Goal: Use online tool/utility: Utilize a website feature to perform a specific function

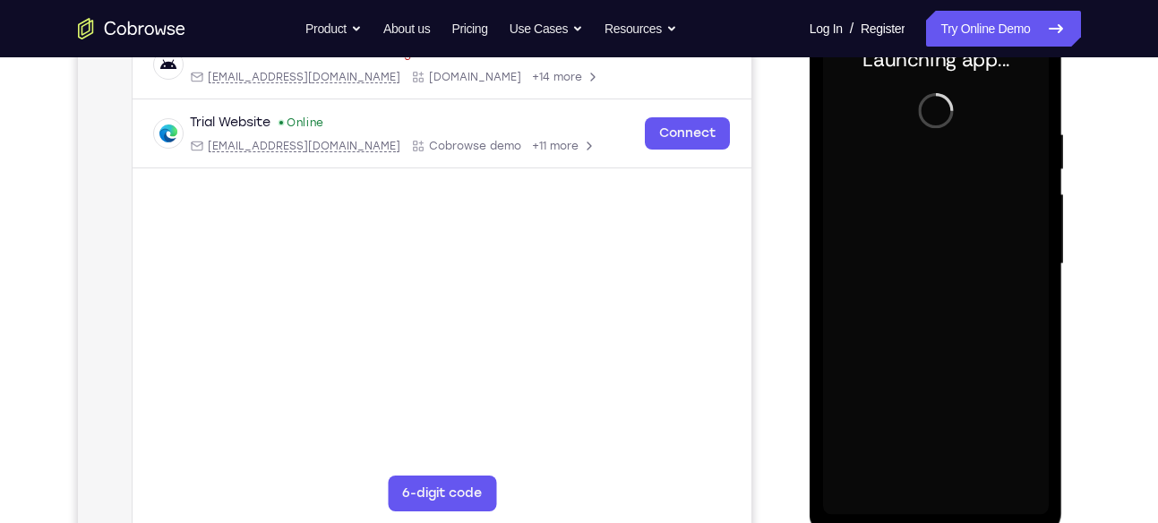
scroll to position [322, 0]
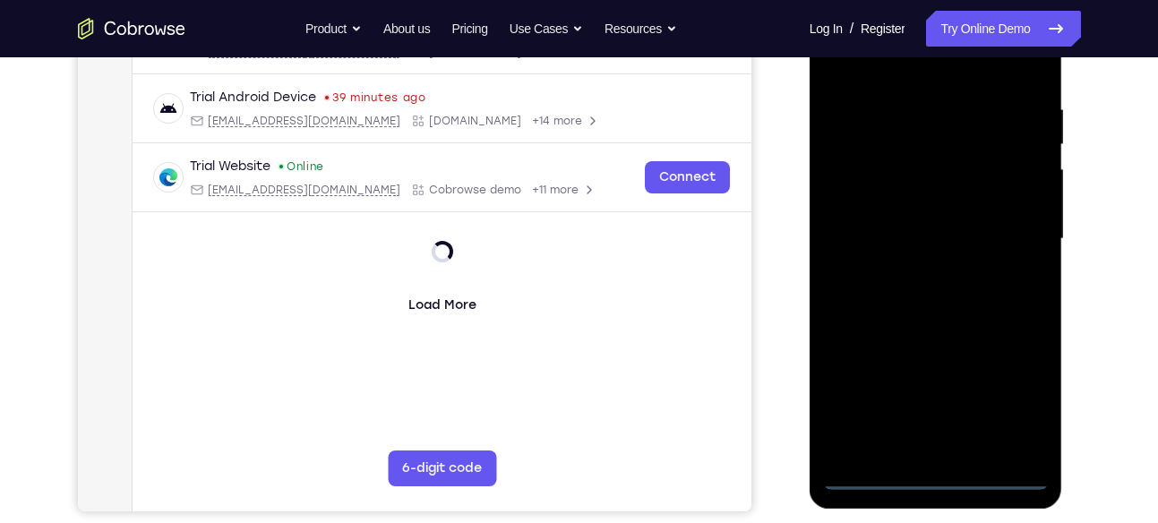
click at [936, 478] on div at bounding box center [936, 239] width 226 height 502
click at [1018, 410] on div at bounding box center [936, 239] width 226 height 502
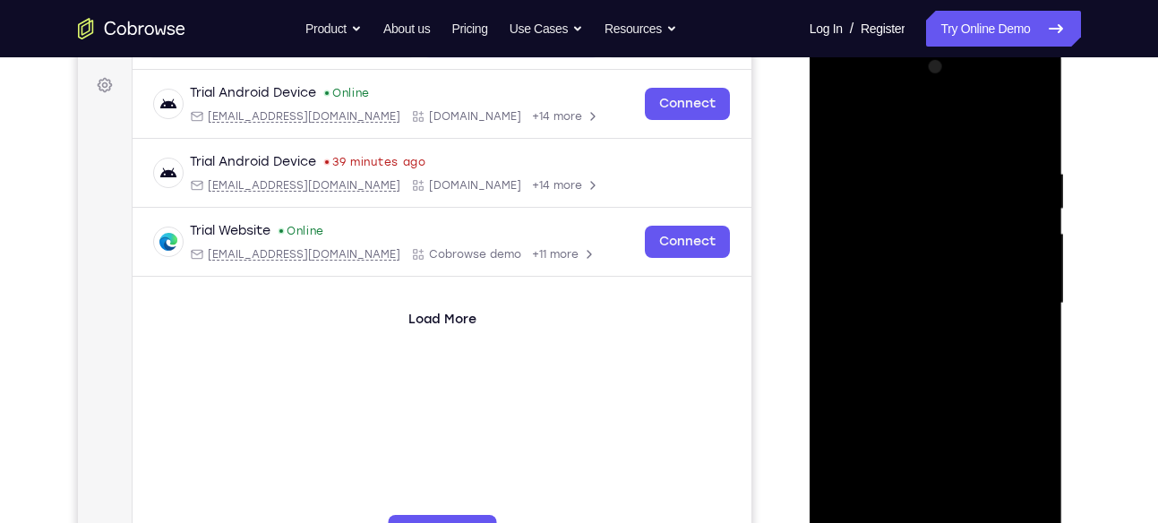
scroll to position [251, 0]
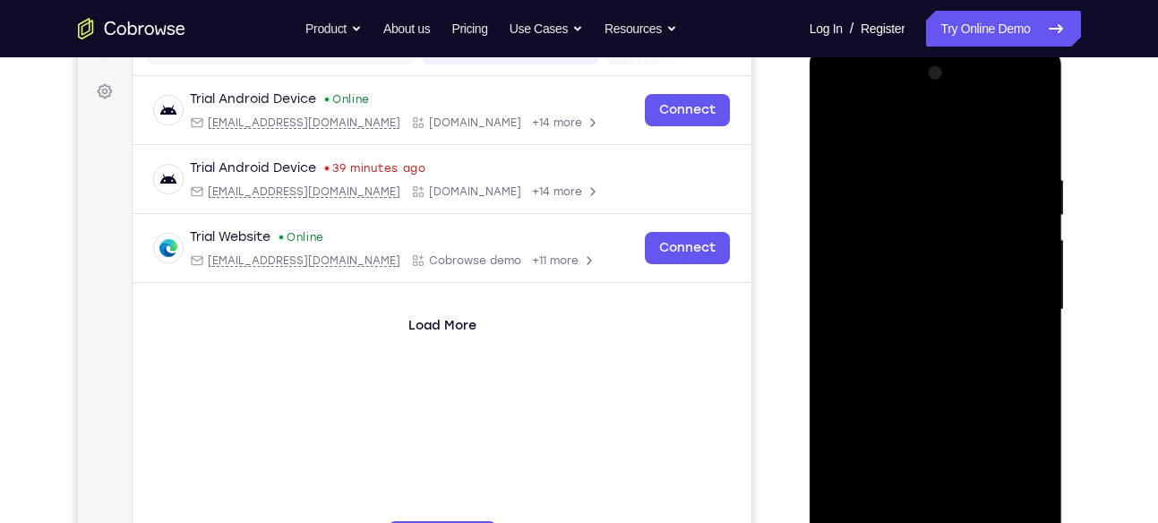
click at [909, 150] on div at bounding box center [936, 310] width 226 height 502
click at [1023, 317] on div at bounding box center [936, 310] width 226 height 502
click at [915, 342] on div at bounding box center [936, 310] width 226 height 502
click at [932, 293] on div at bounding box center [936, 310] width 226 height 502
click at [933, 283] on div at bounding box center [936, 310] width 226 height 502
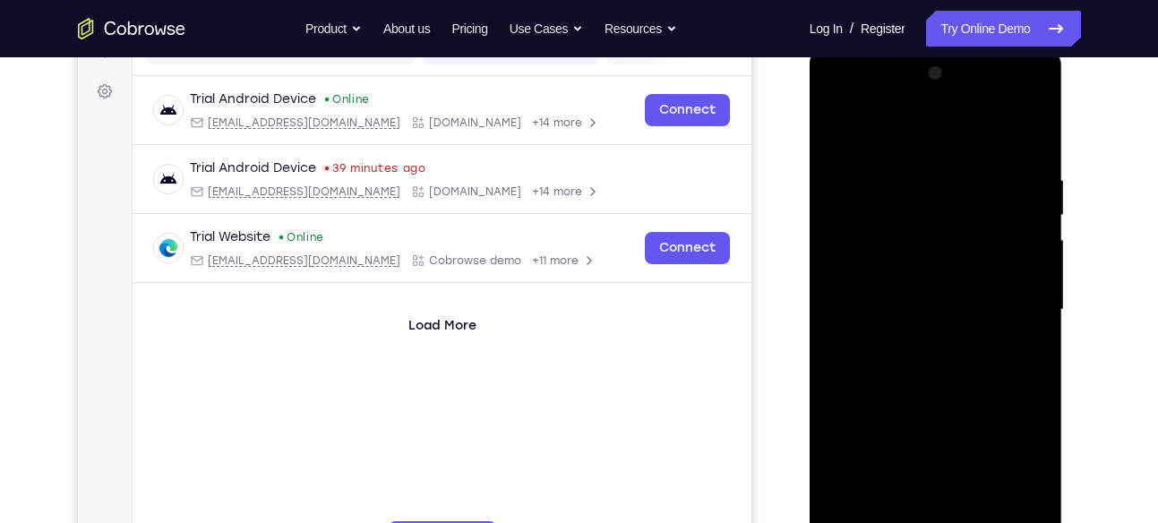
click at [910, 308] on div at bounding box center [936, 310] width 226 height 502
click at [882, 366] on div at bounding box center [936, 310] width 226 height 502
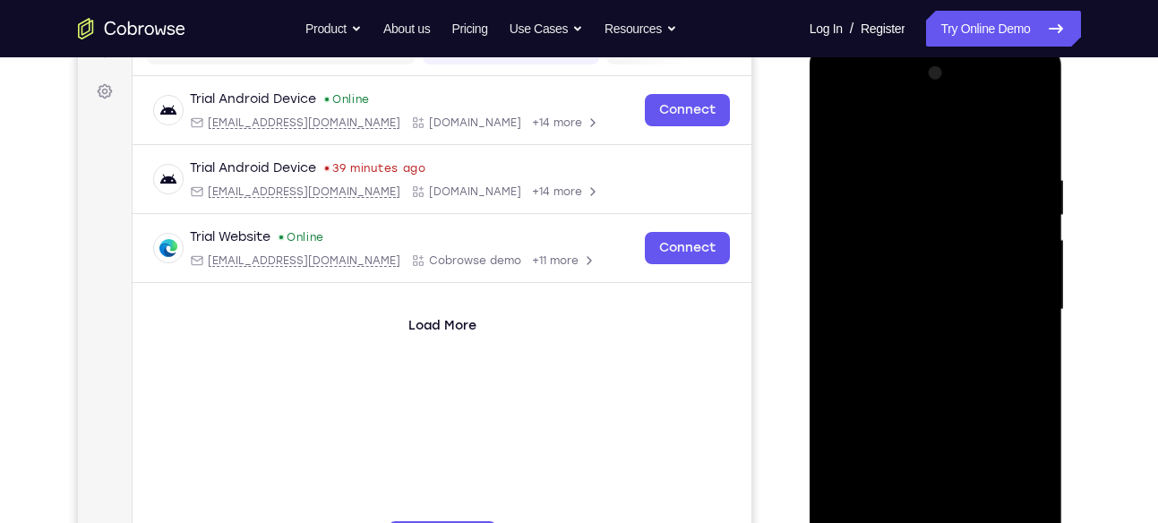
click at [949, 342] on div at bounding box center [936, 310] width 226 height 502
click at [940, 362] on div at bounding box center [936, 310] width 226 height 502
click at [954, 358] on div at bounding box center [936, 310] width 226 height 502
click at [992, 383] on div at bounding box center [936, 310] width 226 height 502
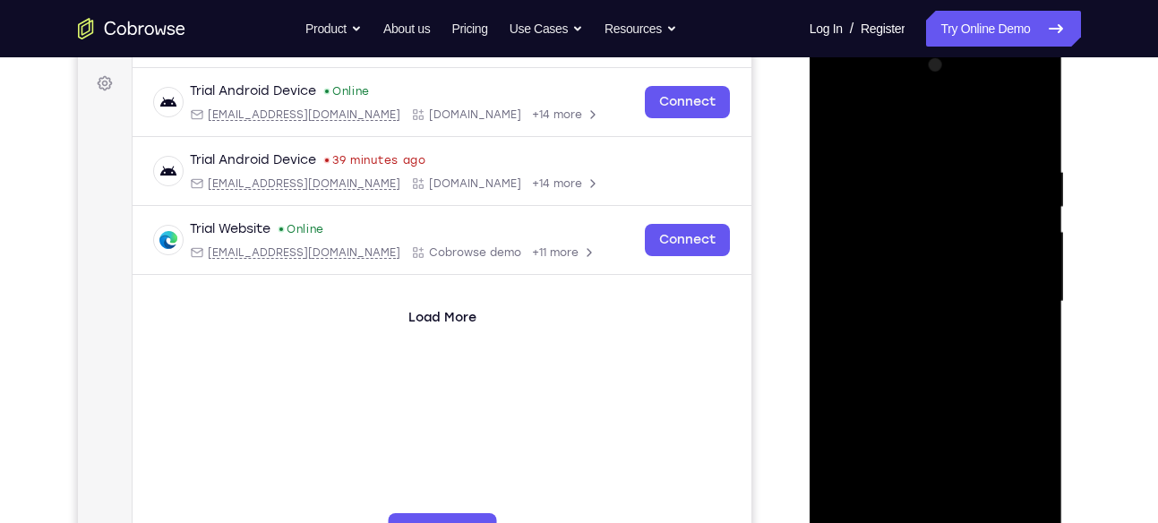
scroll to position [274, 0]
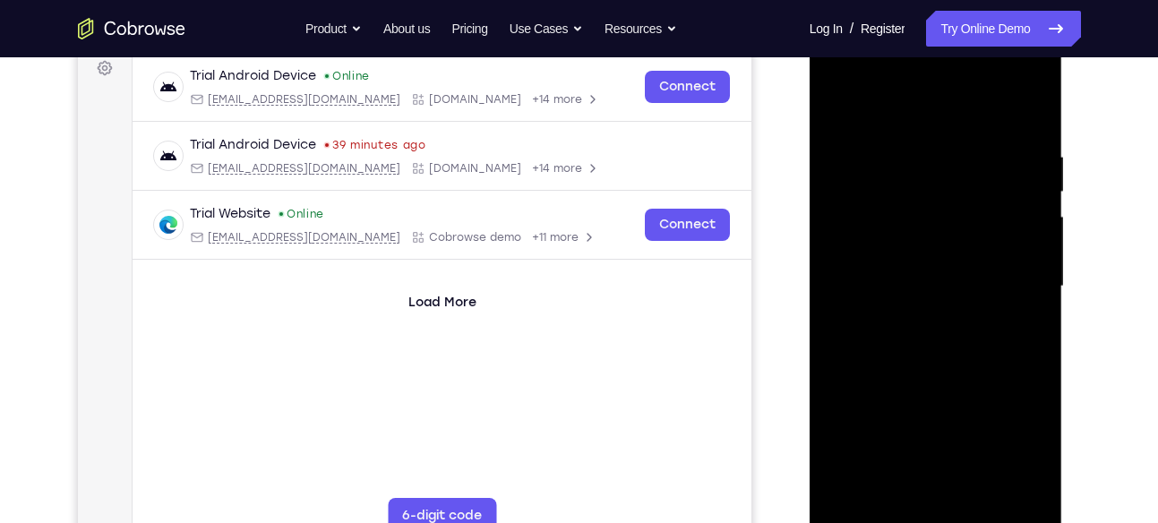
drag, startPoint x: 992, startPoint y: 360, endPoint x: 967, endPoint y: 185, distance: 176.4
click at [967, 185] on div at bounding box center [936, 287] width 226 height 502
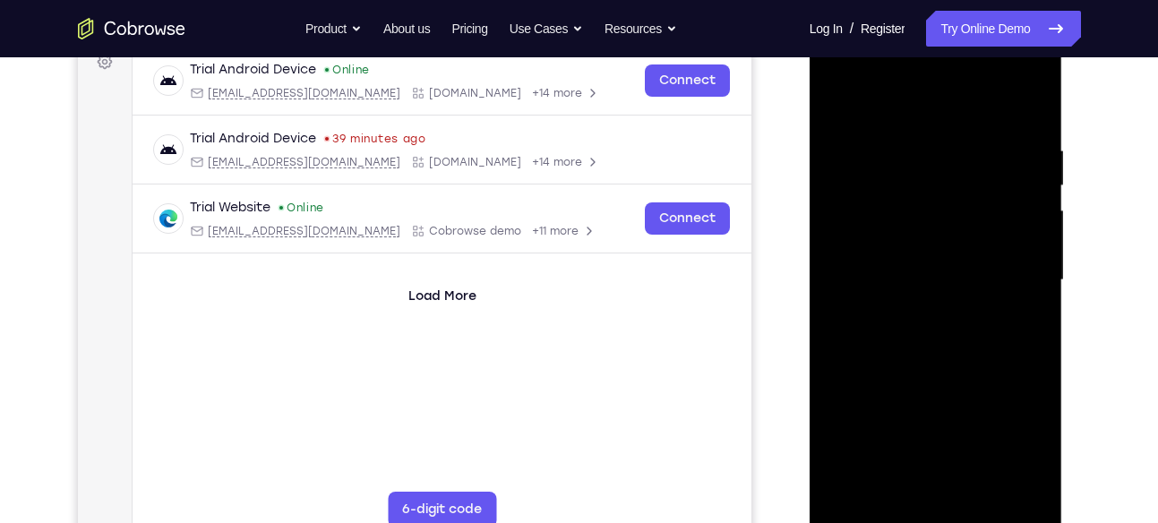
click at [1027, 165] on div at bounding box center [936, 281] width 226 height 502
click at [1031, 160] on div at bounding box center [936, 281] width 226 height 502
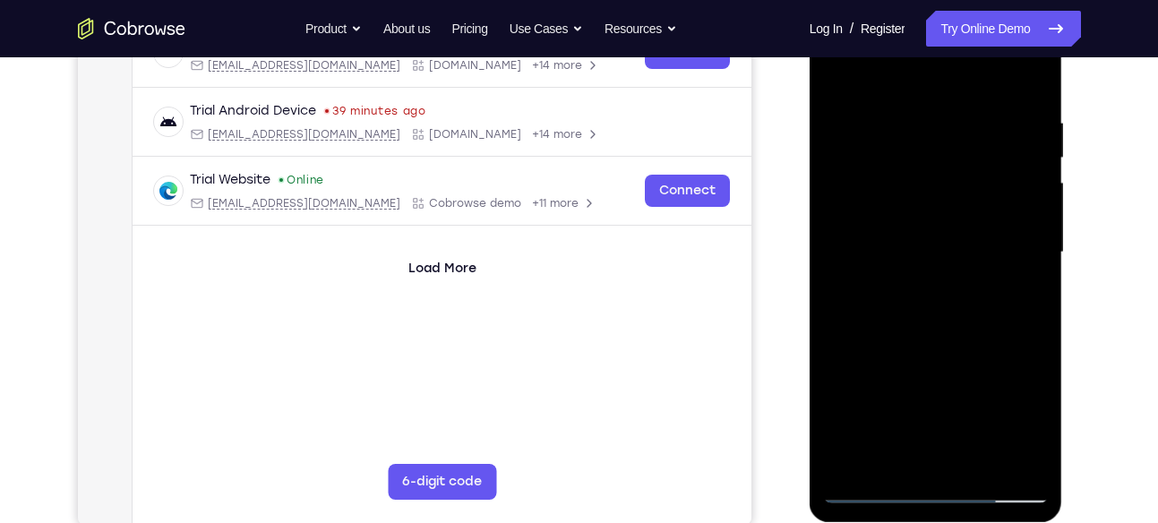
scroll to position [310, 0]
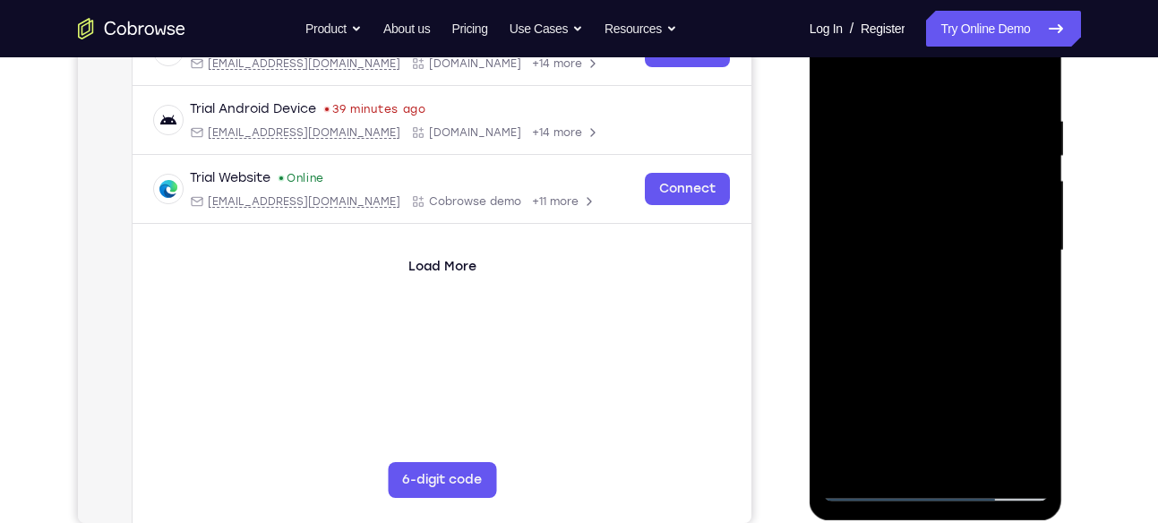
click at [988, 467] on div at bounding box center [936, 251] width 226 height 502
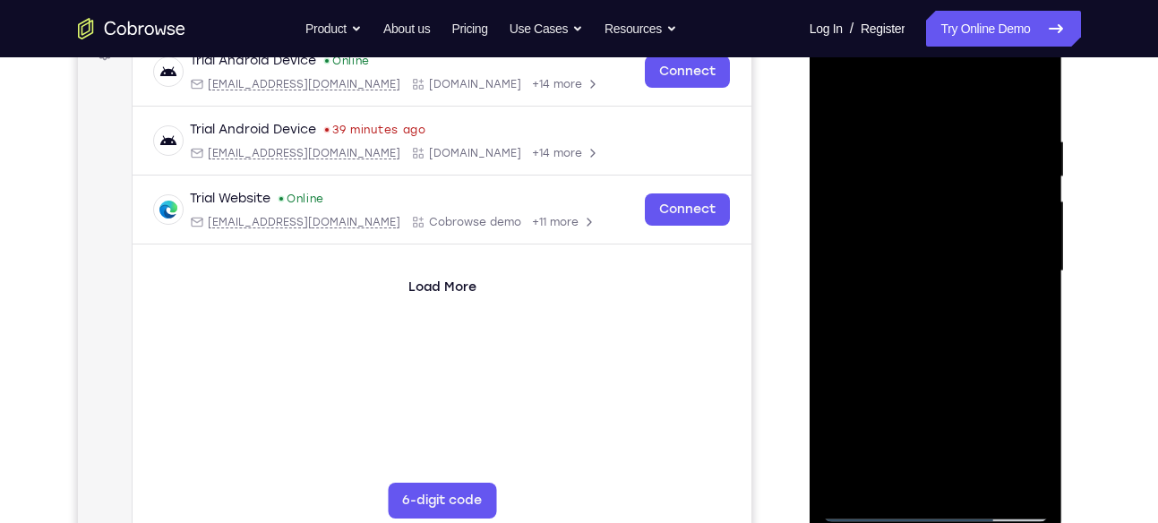
scroll to position [288, 0]
click at [941, 373] on div at bounding box center [936, 272] width 226 height 502
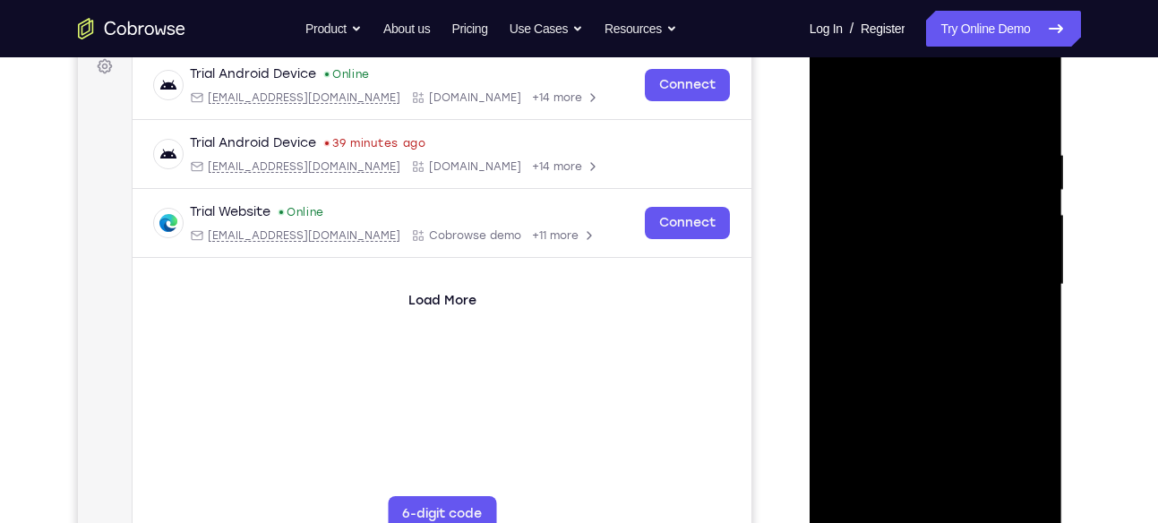
scroll to position [274, 0]
click at [956, 260] on div at bounding box center [936, 287] width 226 height 502
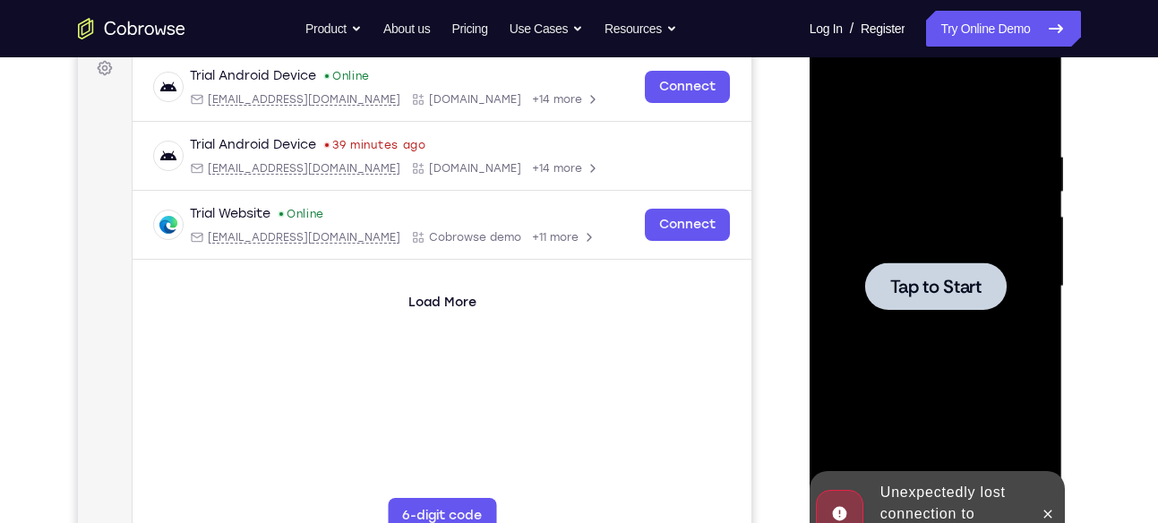
click at [956, 260] on div at bounding box center [936, 287] width 226 height 502
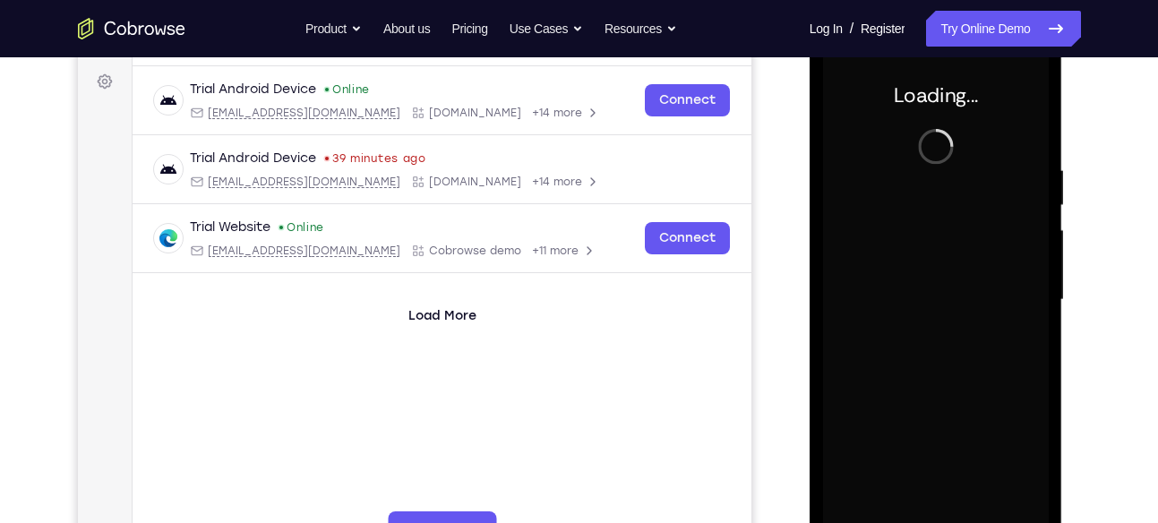
scroll to position [230, 0]
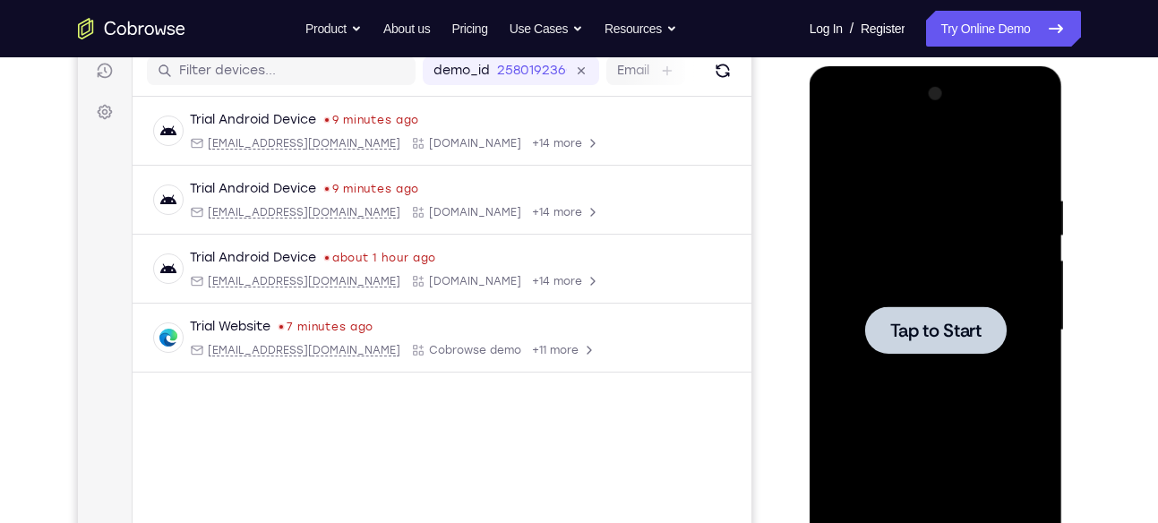
click at [886, 280] on div at bounding box center [936, 331] width 226 height 502
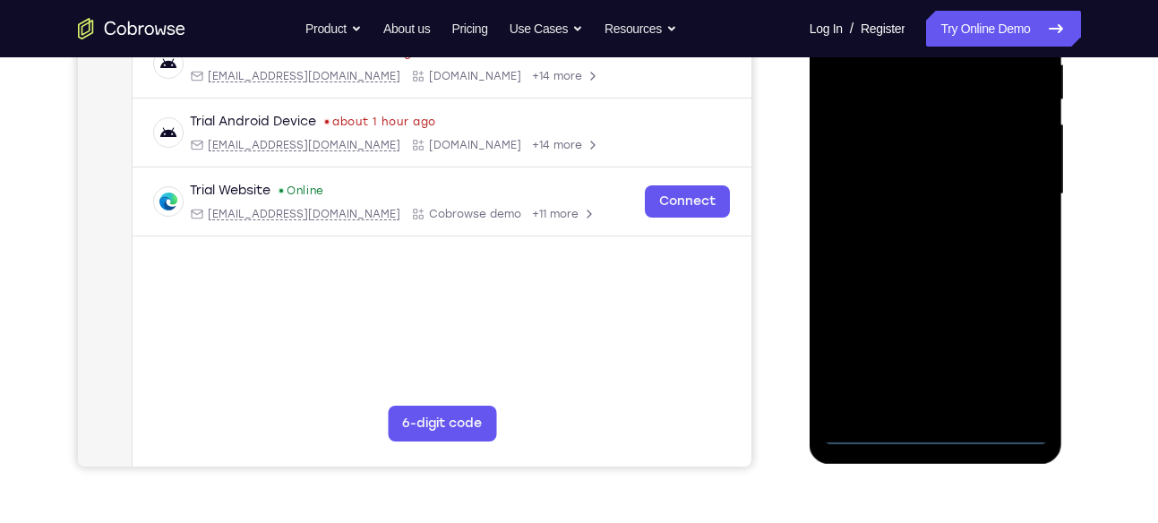
scroll to position [367, 0]
click at [926, 433] on div at bounding box center [936, 194] width 226 height 502
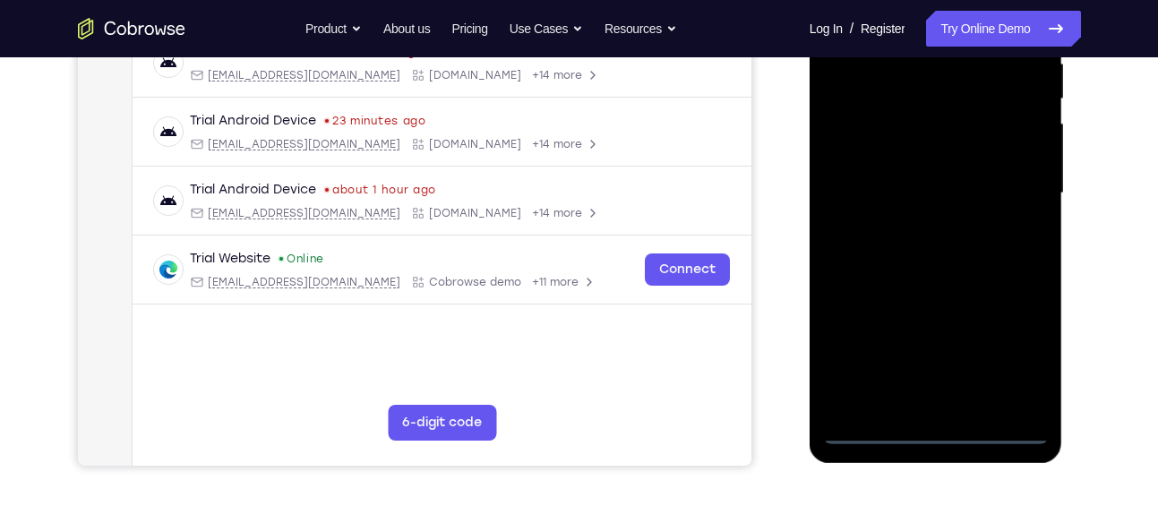
click at [997, 365] on div at bounding box center [936, 194] width 226 height 502
click at [1007, 356] on div at bounding box center [936, 194] width 226 height 502
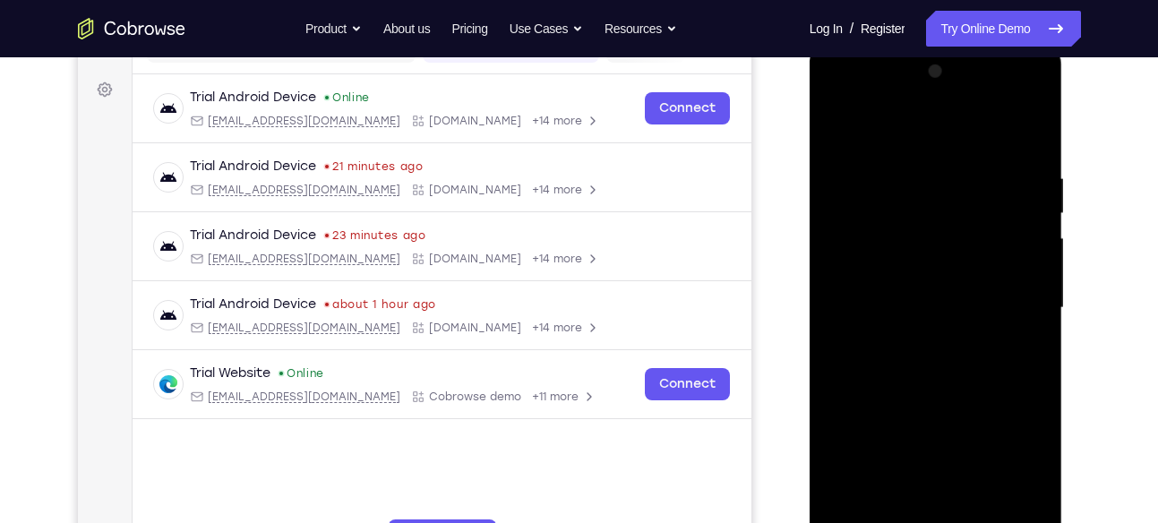
click at [933, 146] on div at bounding box center [936, 308] width 226 height 502
click at [1004, 312] on div at bounding box center [936, 308] width 226 height 502
click at [916, 345] on div at bounding box center [936, 308] width 226 height 502
click at [918, 293] on div at bounding box center [936, 308] width 226 height 502
click at [896, 273] on div at bounding box center [936, 308] width 226 height 502
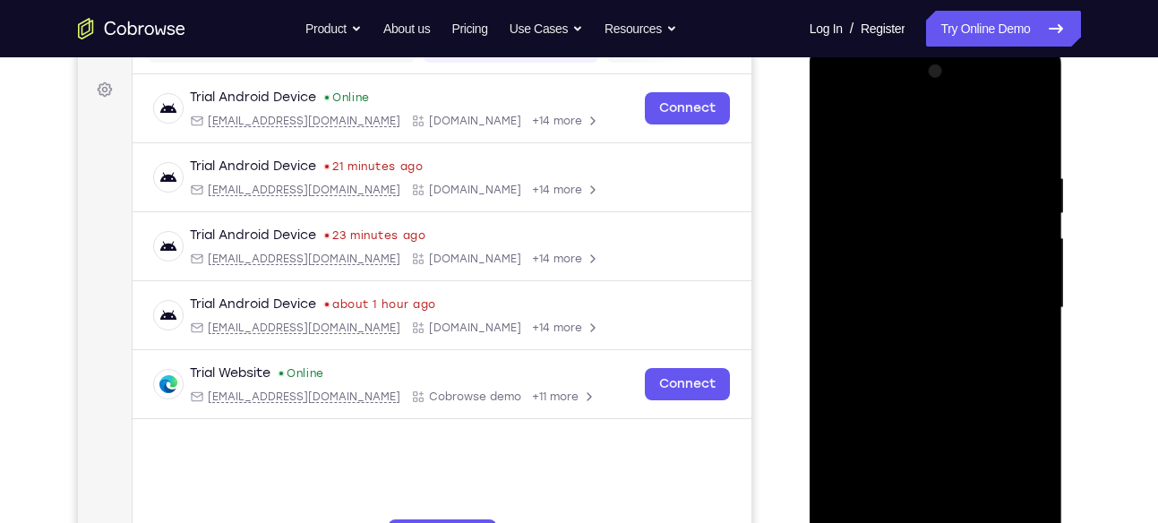
click at [867, 309] on div at bounding box center [936, 308] width 226 height 502
click at [866, 361] on div at bounding box center [936, 308] width 226 height 502
click at [882, 362] on div at bounding box center [936, 308] width 226 height 502
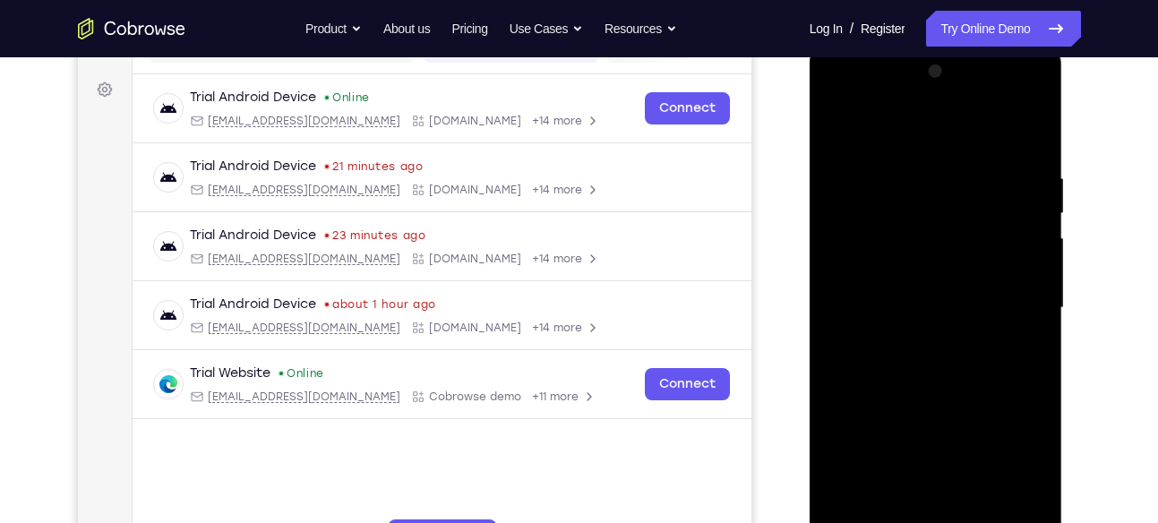
click at [882, 362] on div at bounding box center [936, 308] width 226 height 502
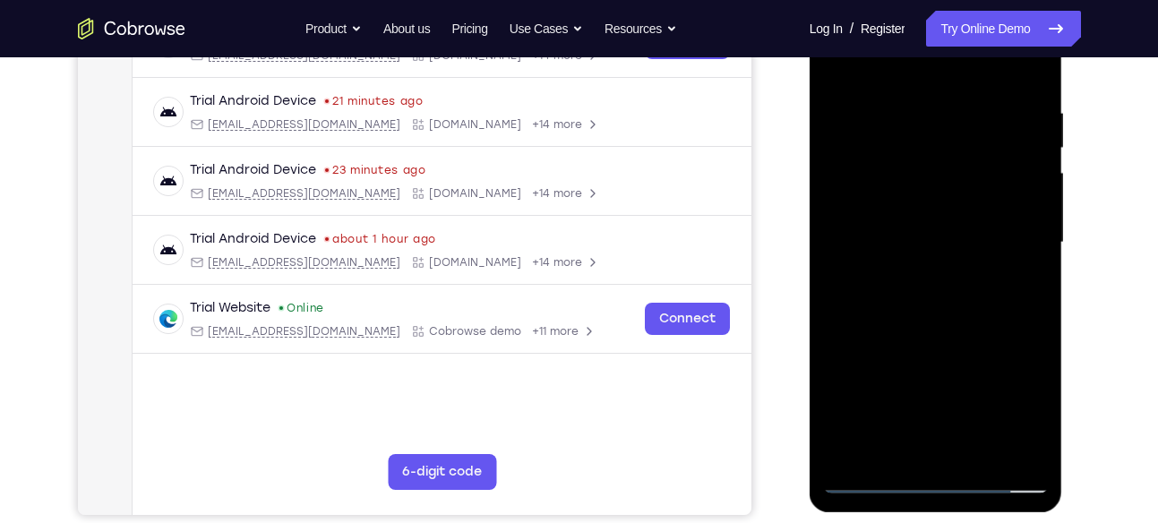
scroll to position [319, 0]
click at [964, 314] on div at bounding box center [936, 242] width 226 height 502
drag, startPoint x: 967, startPoint y: 351, endPoint x: 965, endPoint y: 115, distance: 236.4
click at [965, 115] on div at bounding box center [936, 242] width 226 height 502
drag, startPoint x: 932, startPoint y: 268, endPoint x: 942, endPoint y: 100, distance: 167.8
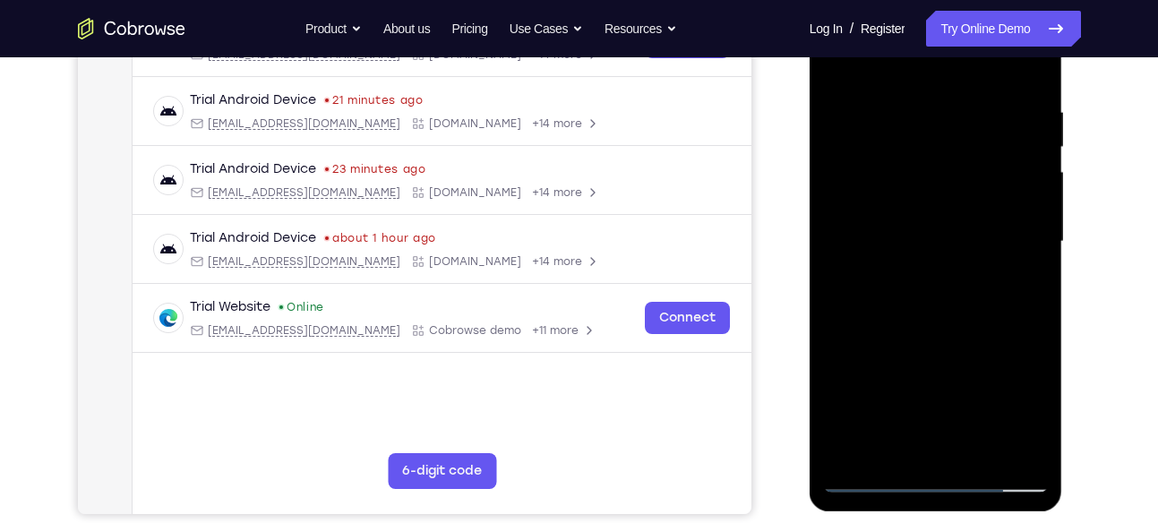
click at [942, 100] on div at bounding box center [936, 242] width 226 height 502
drag, startPoint x: 926, startPoint y: 384, endPoint x: 946, endPoint y: 102, distance: 282.8
click at [946, 102] on div at bounding box center [936, 242] width 226 height 502
drag, startPoint x: 960, startPoint y: 381, endPoint x: 964, endPoint y: 170, distance: 210.5
click at [964, 170] on div at bounding box center [936, 242] width 226 height 502
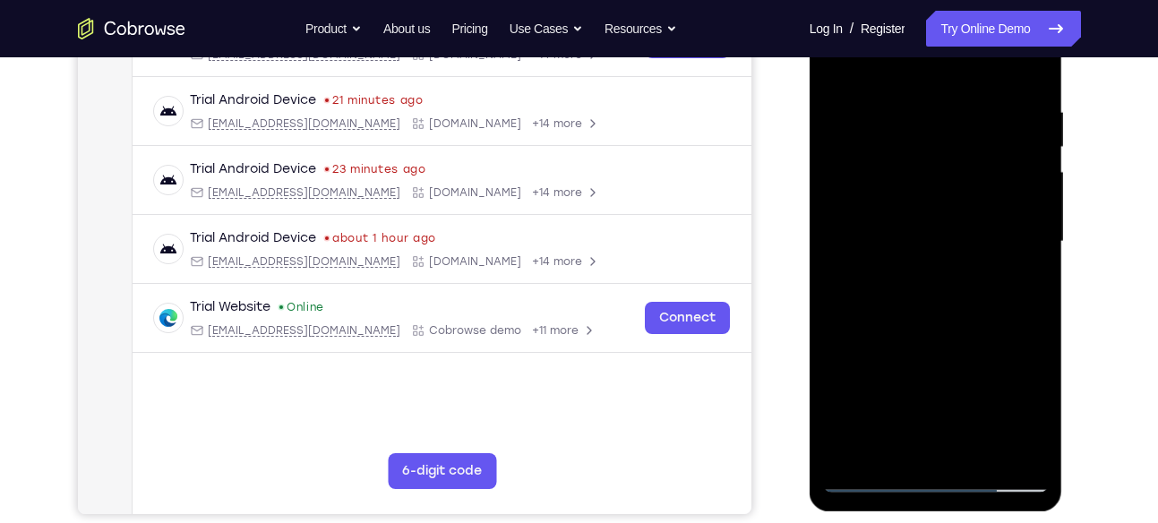
drag, startPoint x: 966, startPoint y: 148, endPoint x: 980, endPoint y: 365, distance: 218.0
click at [980, 365] on div at bounding box center [936, 242] width 226 height 502
drag, startPoint x: 979, startPoint y: 193, endPoint x: 965, endPoint y: 391, distance: 198.4
click at [965, 391] on div at bounding box center [936, 242] width 226 height 502
click at [1033, 182] on div at bounding box center [936, 242] width 226 height 502
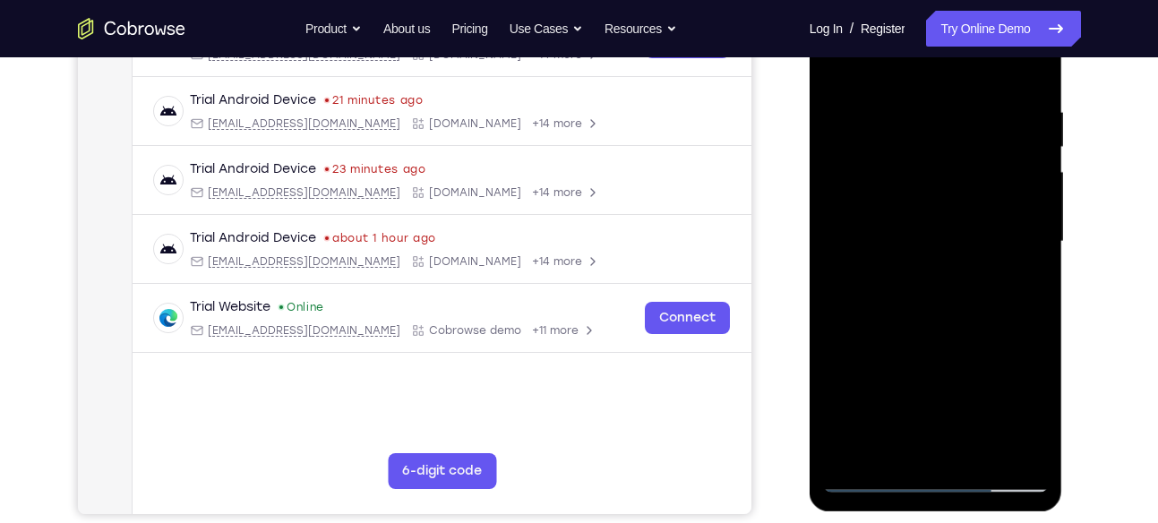
drag, startPoint x: 984, startPoint y: 164, endPoint x: 984, endPoint y: 243, distance: 78.8
click at [984, 243] on div at bounding box center [936, 242] width 226 height 502
click at [1037, 251] on div at bounding box center [936, 242] width 226 height 502
click at [839, 265] on div at bounding box center [936, 242] width 226 height 502
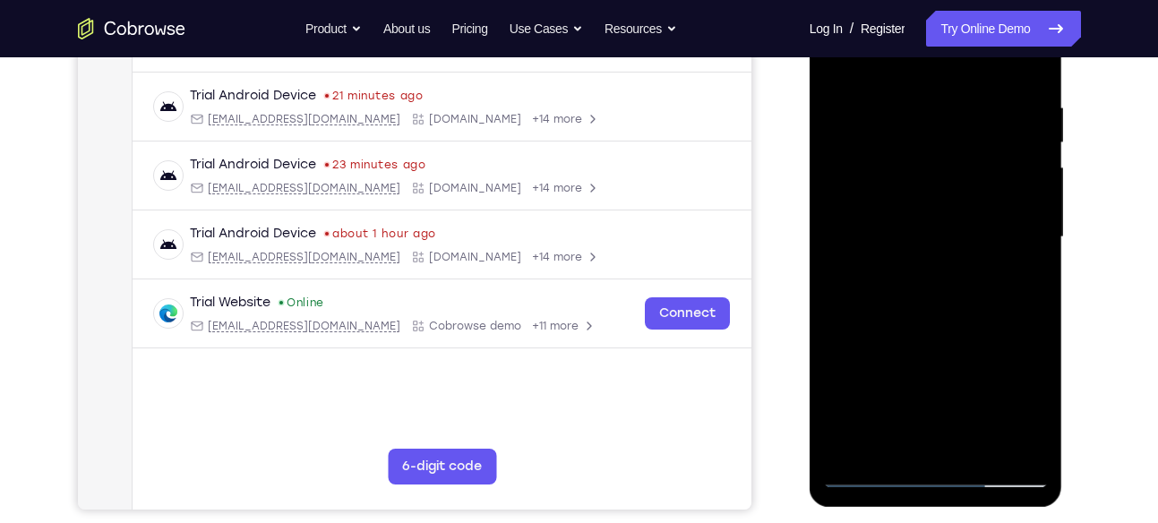
scroll to position [324, 0]
click at [974, 450] on div at bounding box center [936, 237] width 226 height 502
click at [962, 335] on div at bounding box center [936, 237] width 226 height 502
click at [886, 285] on div at bounding box center [936, 237] width 226 height 502
click at [887, 403] on div at bounding box center [936, 237] width 226 height 502
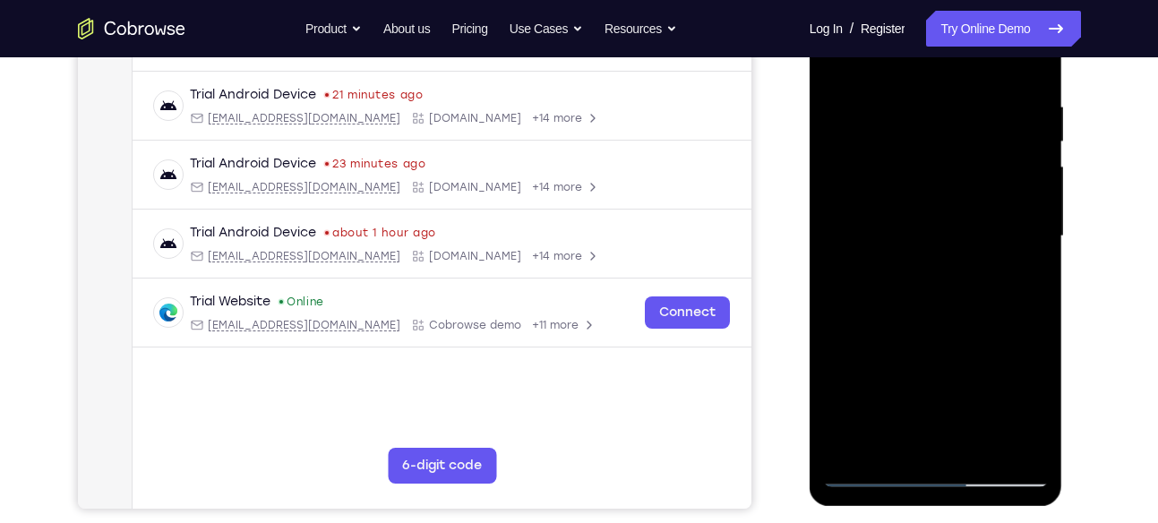
click at [887, 403] on div at bounding box center [936, 237] width 226 height 502
click at [885, 404] on div at bounding box center [936, 237] width 226 height 502
click at [884, 435] on div at bounding box center [936, 237] width 226 height 502
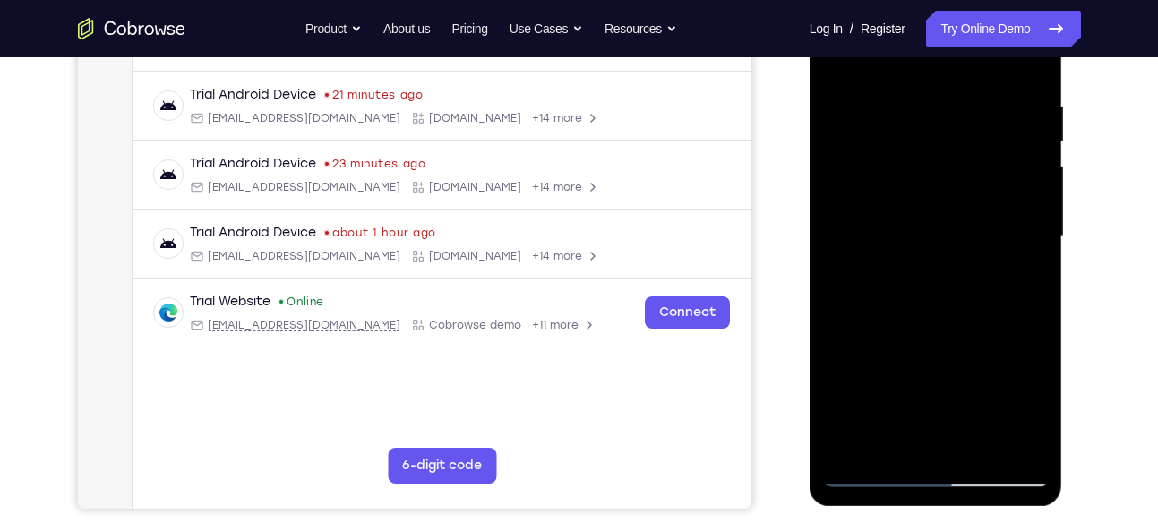
click at [1036, 413] on div at bounding box center [936, 237] width 226 height 502
click at [1034, 413] on div at bounding box center [936, 237] width 226 height 502
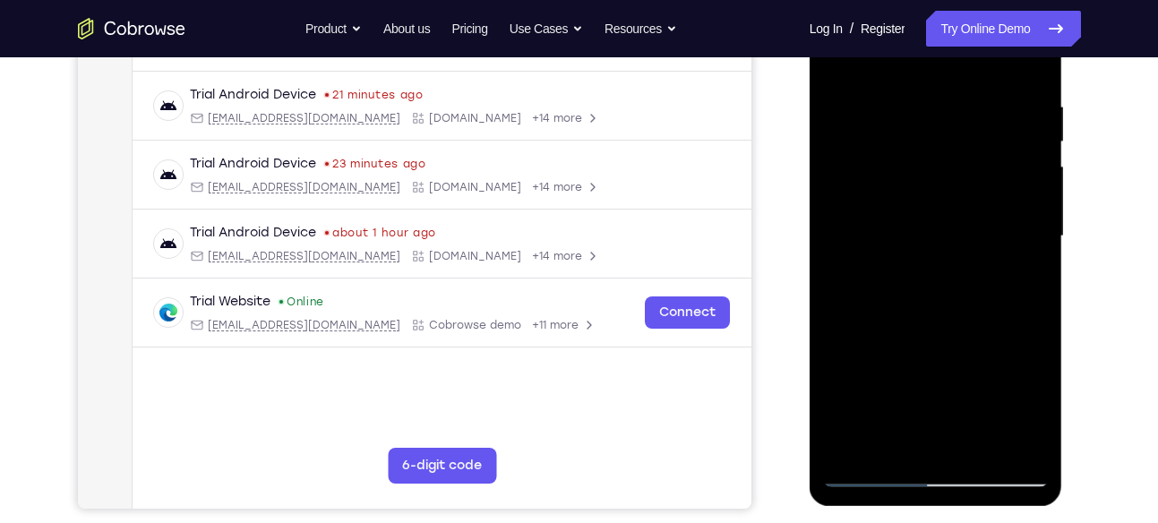
click at [1034, 413] on div at bounding box center [936, 237] width 226 height 502
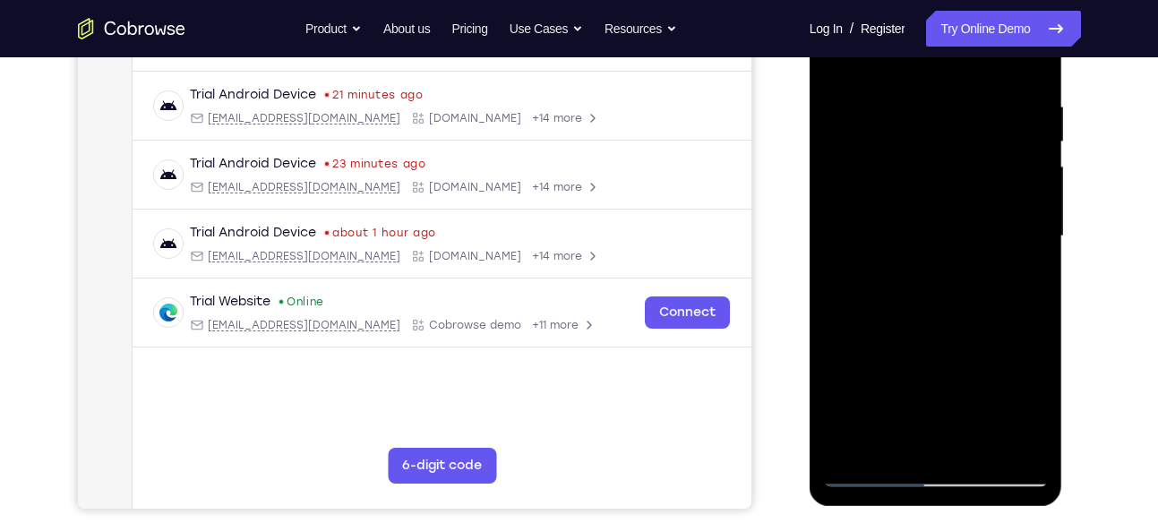
click at [1034, 413] on div at bounding box center [936, 237] width 226 height 502
click at [1042, 413] on div at bounding box center [936, 237] width 226 height 502
click at [1025, 281] on div at bounding box center [936, 237] width 226 height 502
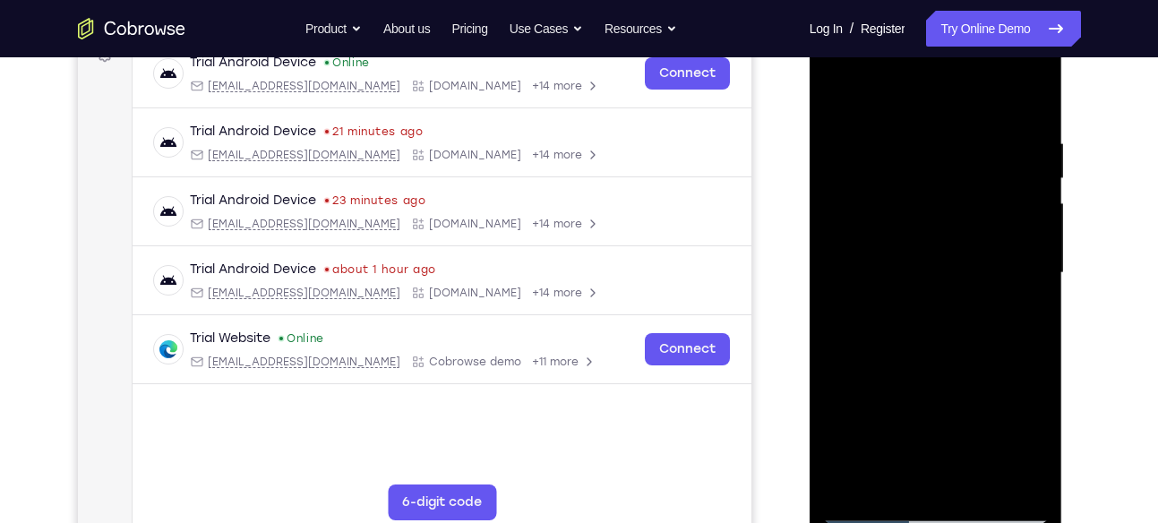
scroll to position [287, 0]
click at [847, 102] on div at bounding box center [936, 274] width 226 height 502
click at [905, 134] on div at bounding box center [936, 274] width 226 height 502
click at [1025, 165] on div at bounding box center [936, 274] width 226 height 502
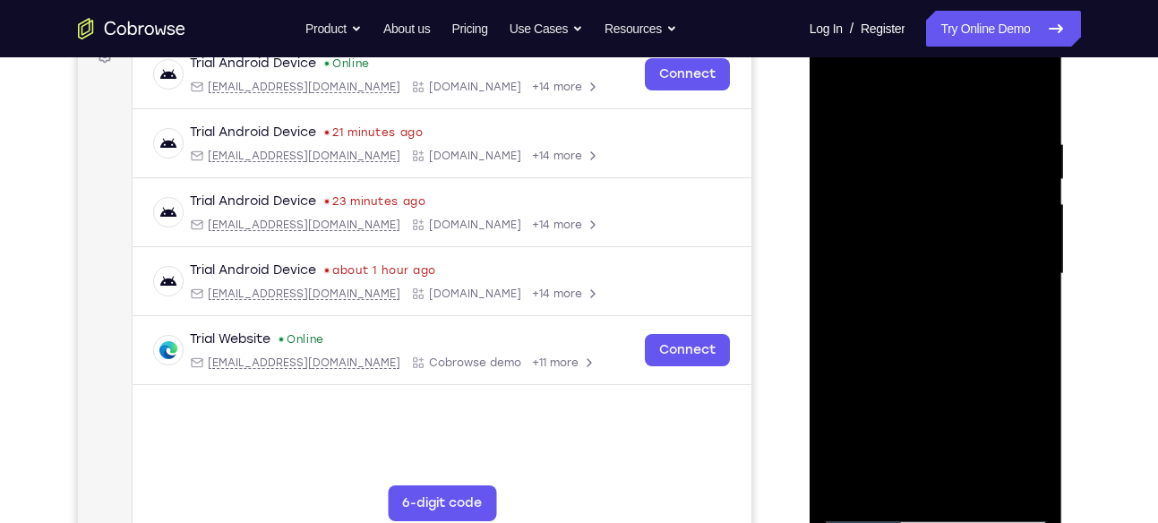
click at [1025, 148] on div at bounding box center [936, 274] width 226 height 502
click at [1026, 118] on div at bounding box center [936, 274] width 226 height 502
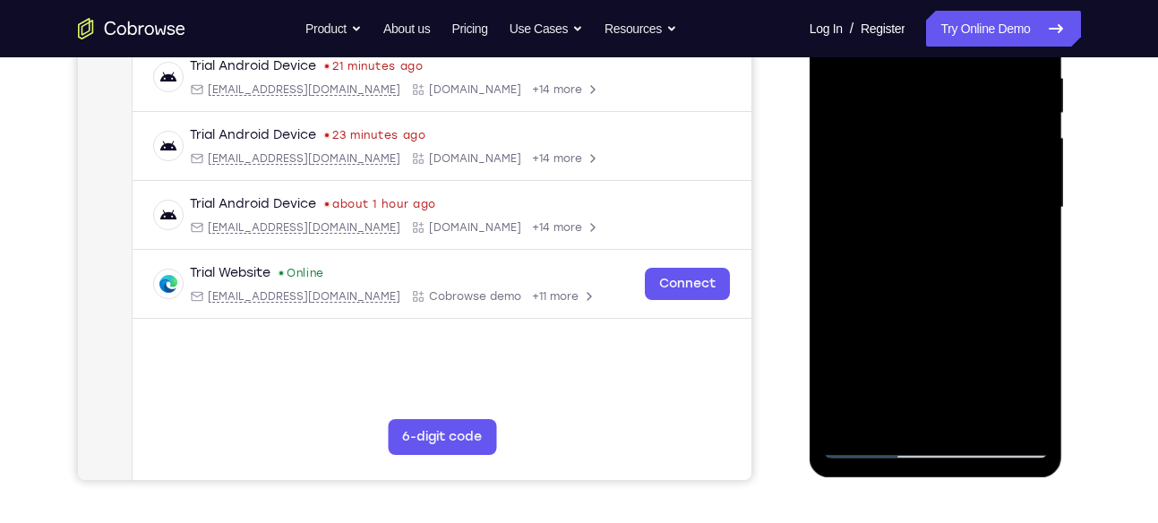
scroll to position [354, 0]
click at [866, 421] on div at bounding box center [936, 207] width 226 height 502
click at [985, 416] on div at bounding box center [936, 207] width 226 height 502
click at [936, 225] on div at bounding box center [936, 207] width 226 height 502
click at [924, 401] on div at bounding box center [936, 207] width 226 height 502
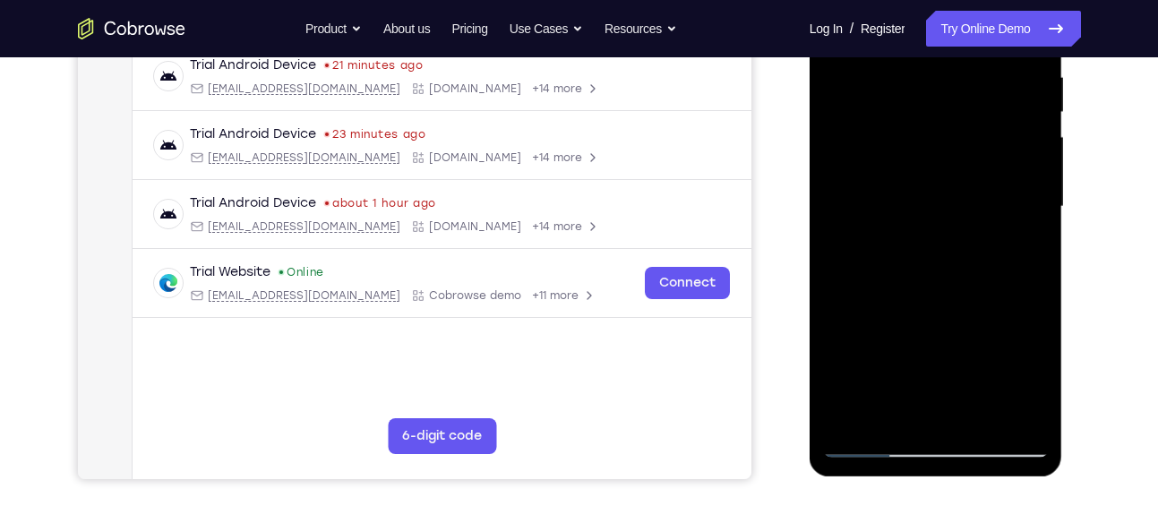
click at [1017, 250] on div at bounding box center [936, 207] width 226 height 502
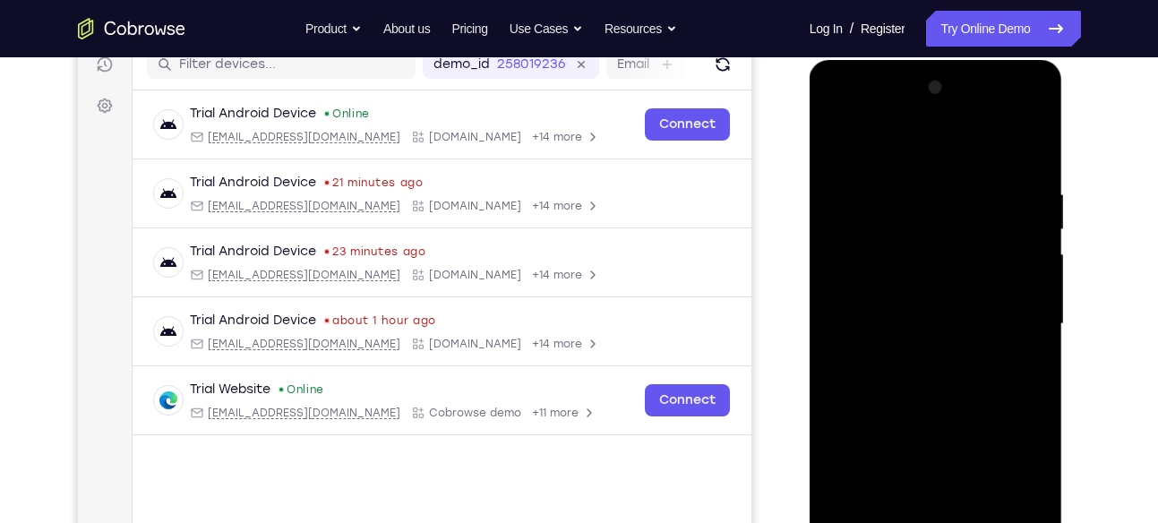
scroll to position [233, 0]
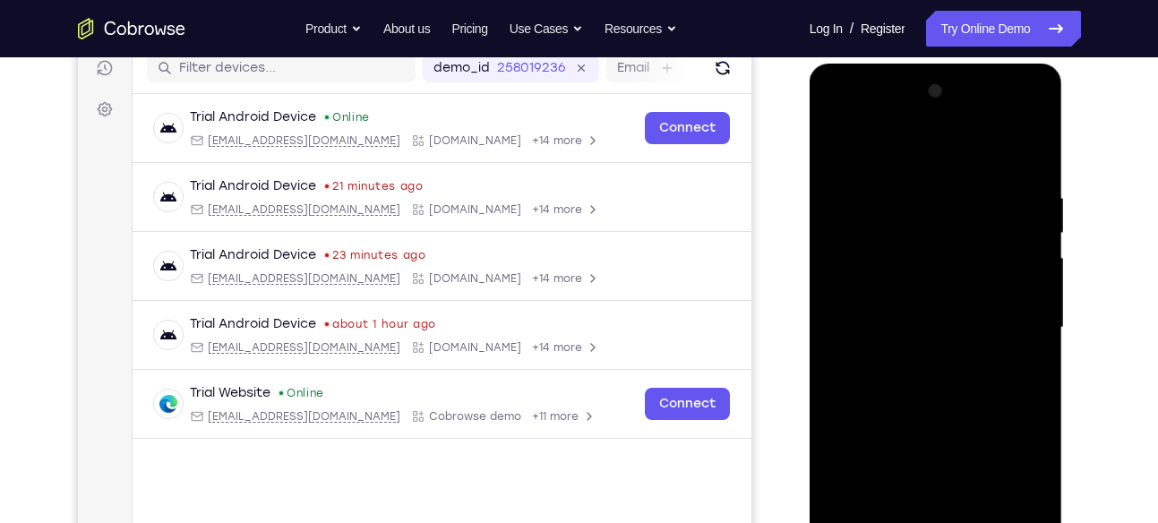
click at [838, 148] on div at bounding box center [936, 328] width 226 height 502
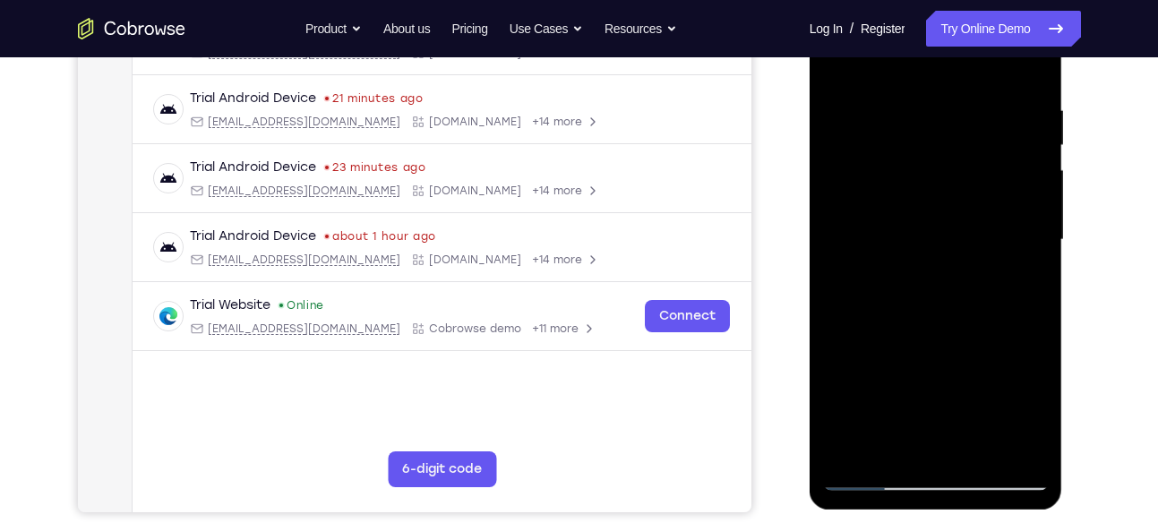
scroll to position [324, 0]
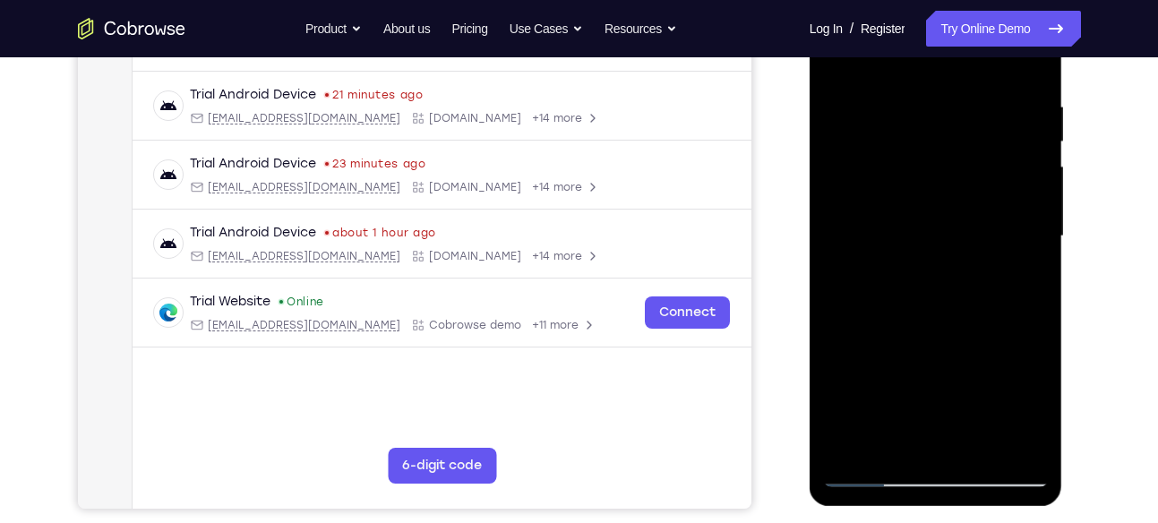
click at [974, 446] on div at bounding box center [936, 237] width 226 height 502
click at [897, 249] on div at bounding box center [936, 237] width 226 height 502
click at [936, 404] on div at bounding box center [936, 237] width 226 height 502
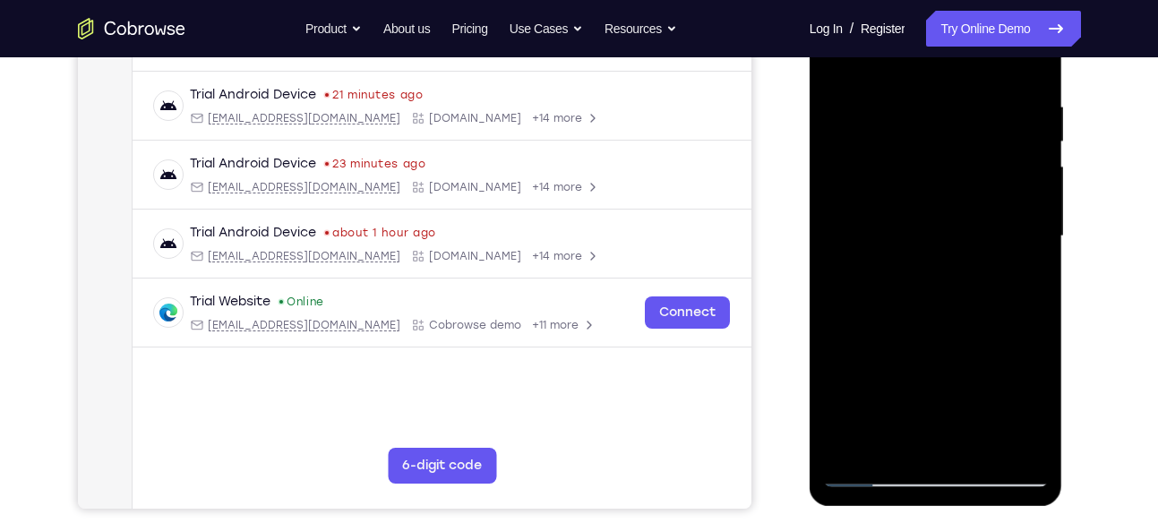
click at [929, 403] on div at bounding box center [936, 237] width 226 height 502
click at [920, 409] on div at bounding box center [936, 237] width 226 height 502
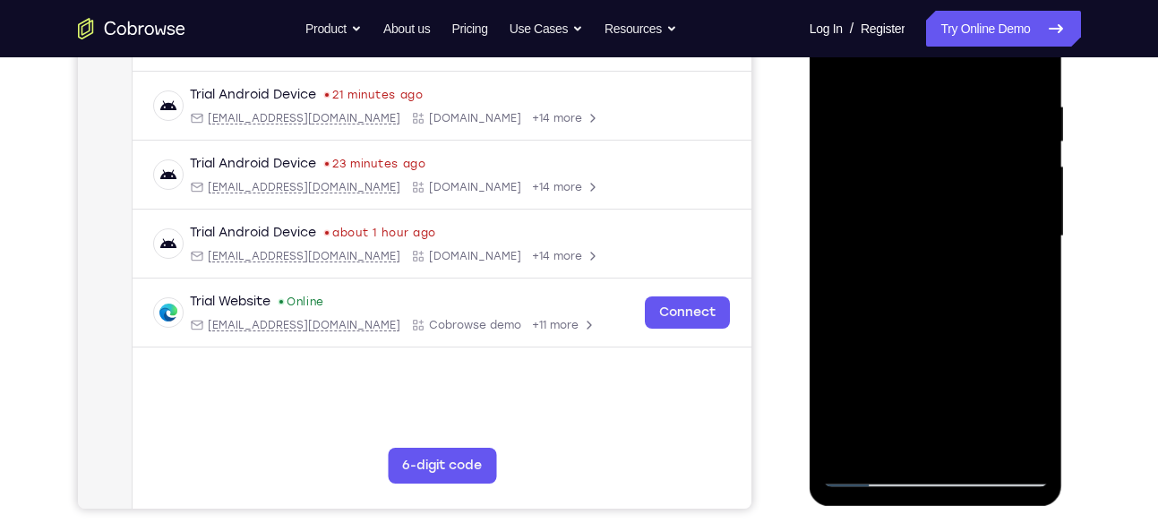
click at [918, 404] on div at bounding box center [936, 237] width 226 height 502
click at [902, 440] on div at bounding box center [936, 237] width 226 height 502
click at [895, 443] on div at bounding box center [936, 237] width 226 height 502
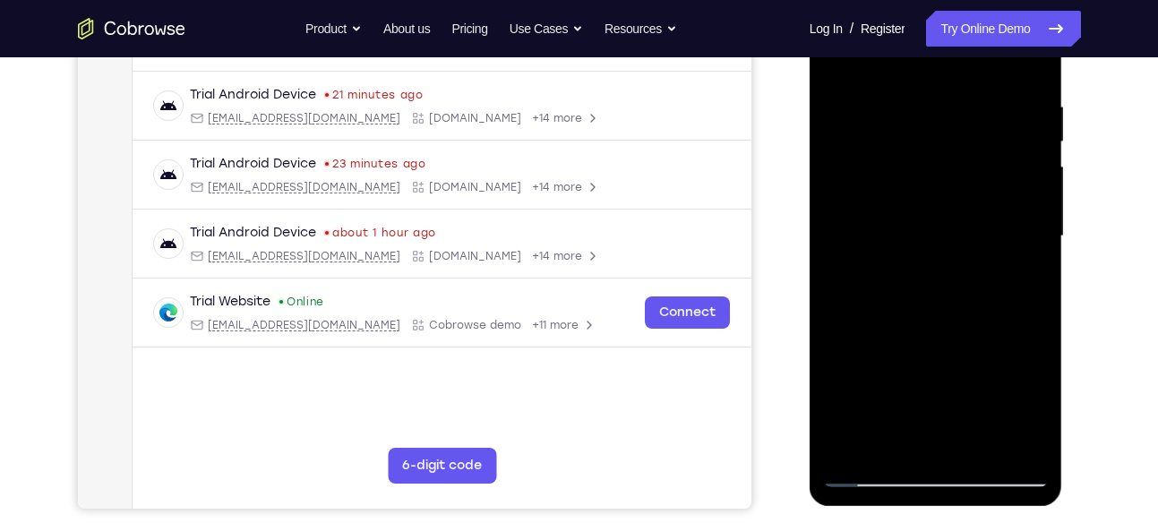
click at [891, 303] on div at bounding box center [936, 237] width 226 height 502
click at [931, 264] on div at bounding box center [936, 237] width 226 height 502
click at [876, 470] on div at bounding box center [936, 237] width 226 height 502
click at [1022, 437] on div at bounding box center [936, 237] width 226 height 502
click at [922, 223] on div at bounding box center [936, 237] width 226 height 502
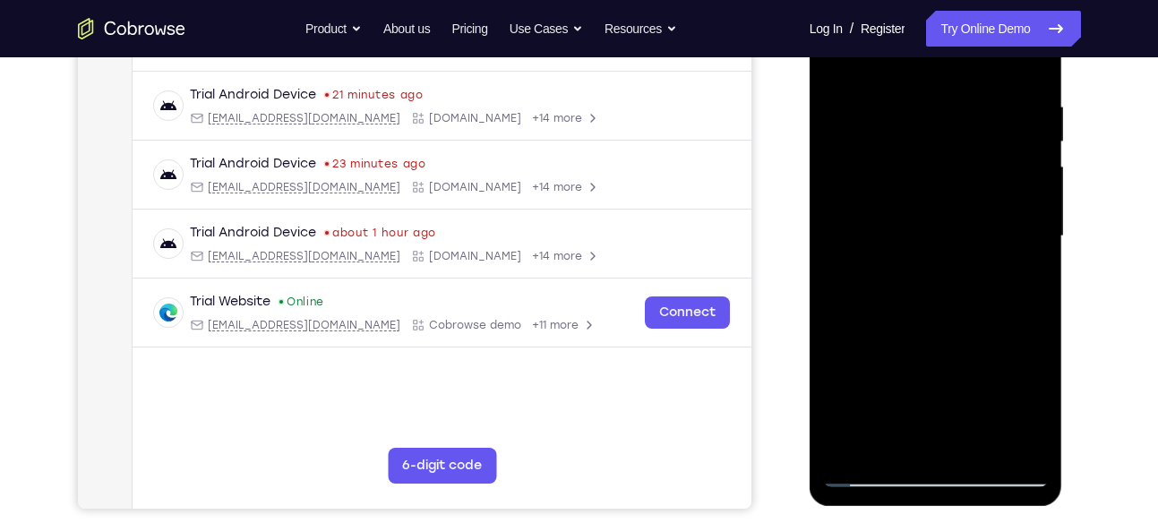
click at [922, 223] on div at bounding box center [936, 237] width 226 height 502
click at [964, 382] on div at bounding box center [936, 237] width 226 height 502
click at [972, 379] on div at bounding box center [936, 237] width 226 height 502
click at [887, 354] on div at bounding box center [936, 237] width 226 height 502
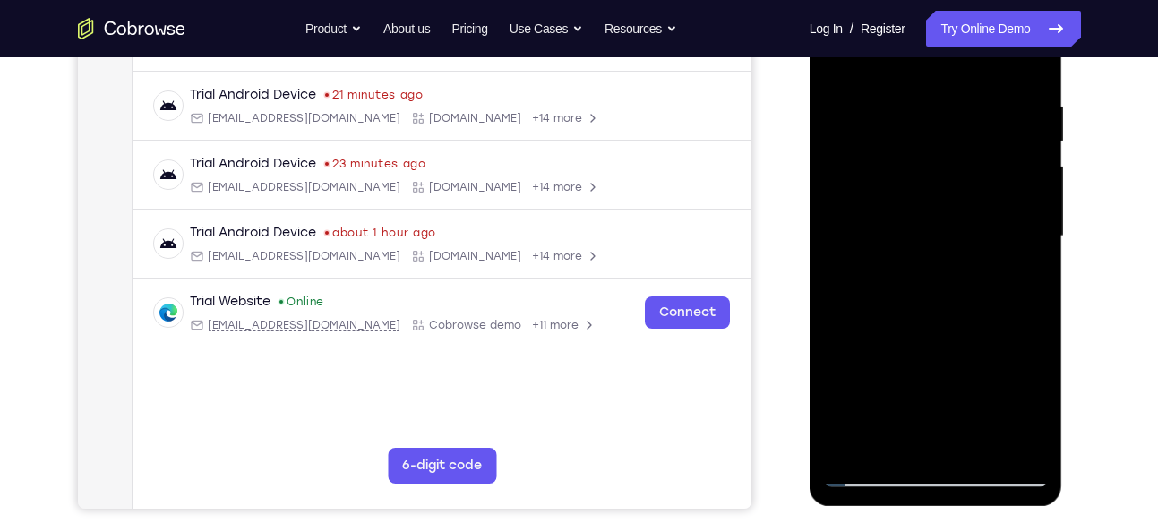
click at [841, 66] on div at bounding box center [936, 237] width 226 height 502
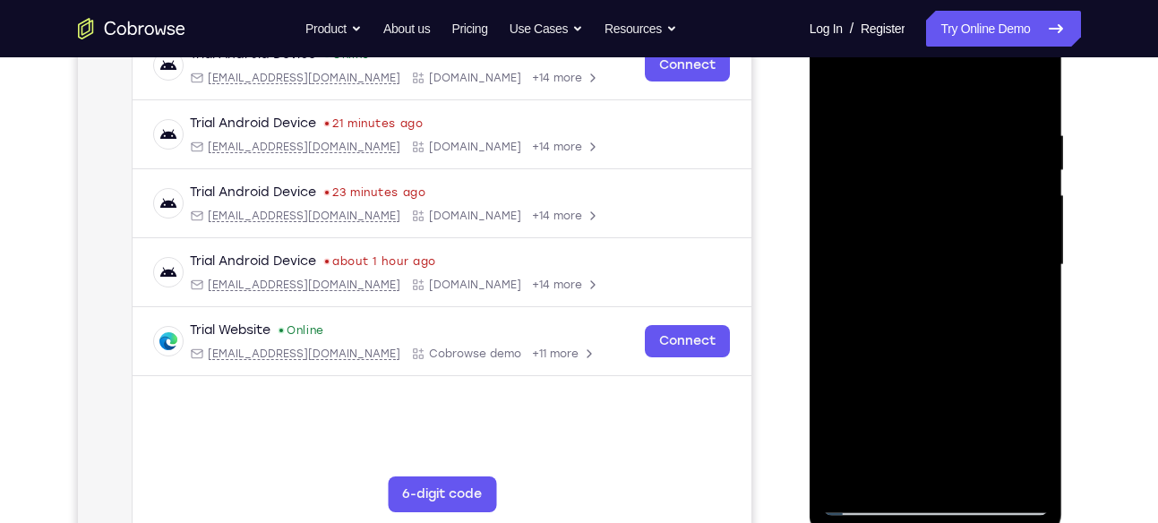
scroll to position [292, 0]
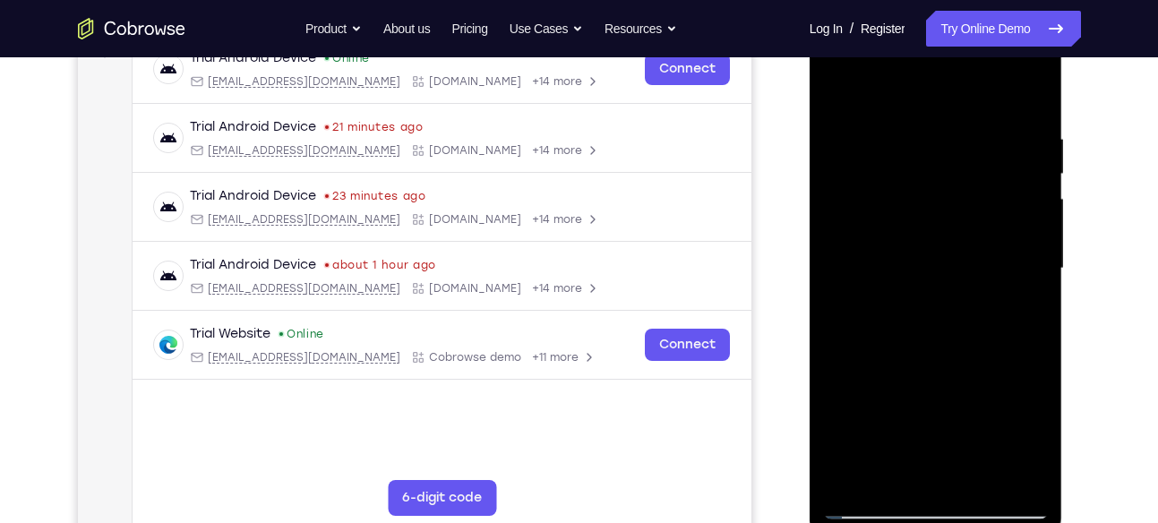
click at [849, 84] on div at bounding box center [936, 269] width 226 height 502
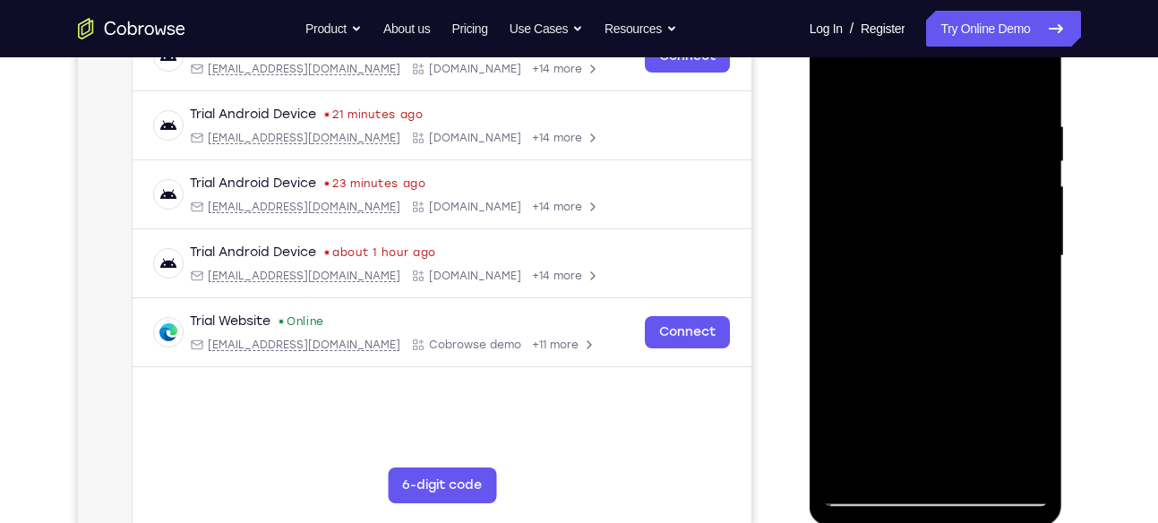
scroll to position [288, 0]
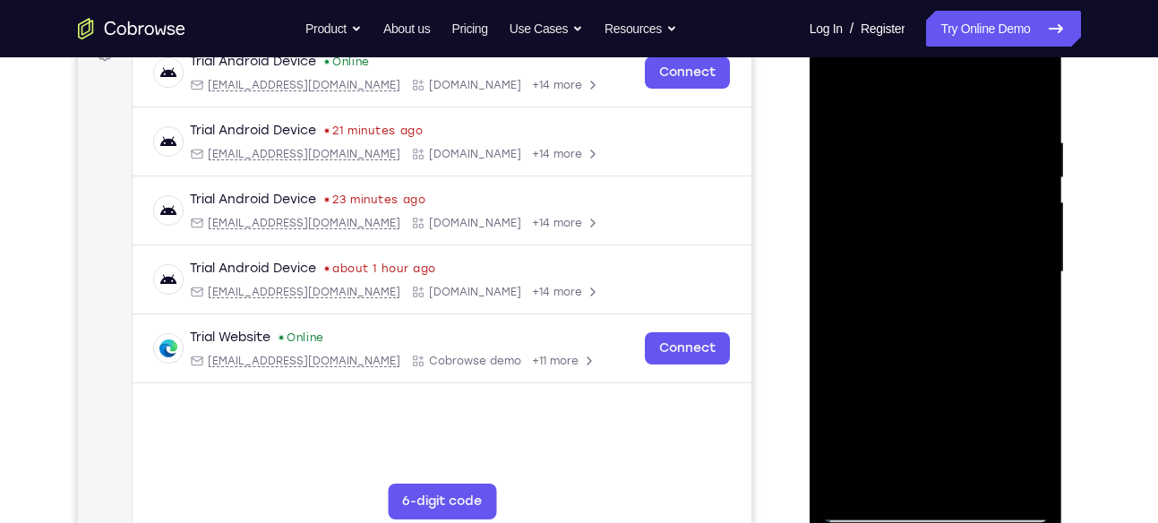
click at [1035, 65] on div at bounding box center [936, 272] width 226 height 502
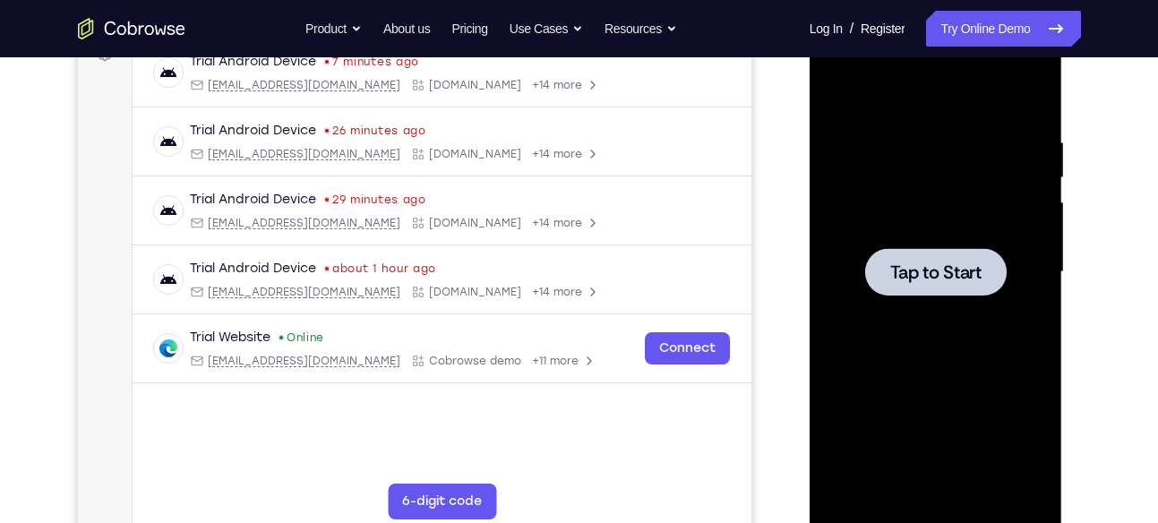
click at [909, 268] on span "Tap to Start" at bounding box center [935, 272] width 91 height 18
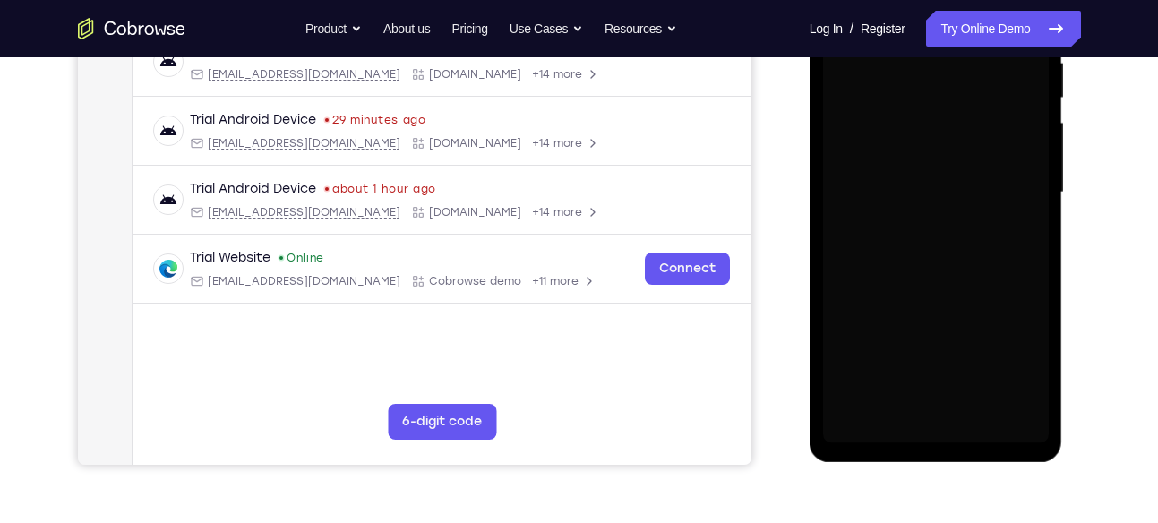
scroll to position [369, 0]
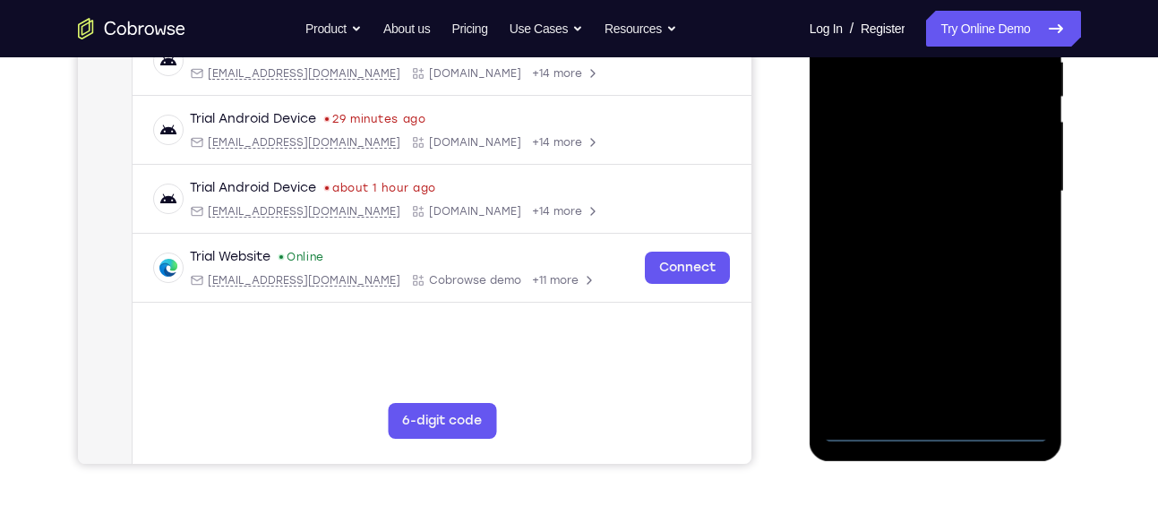
click at [918, 432] on div at bounding box center [936, 192] width 226 height 502
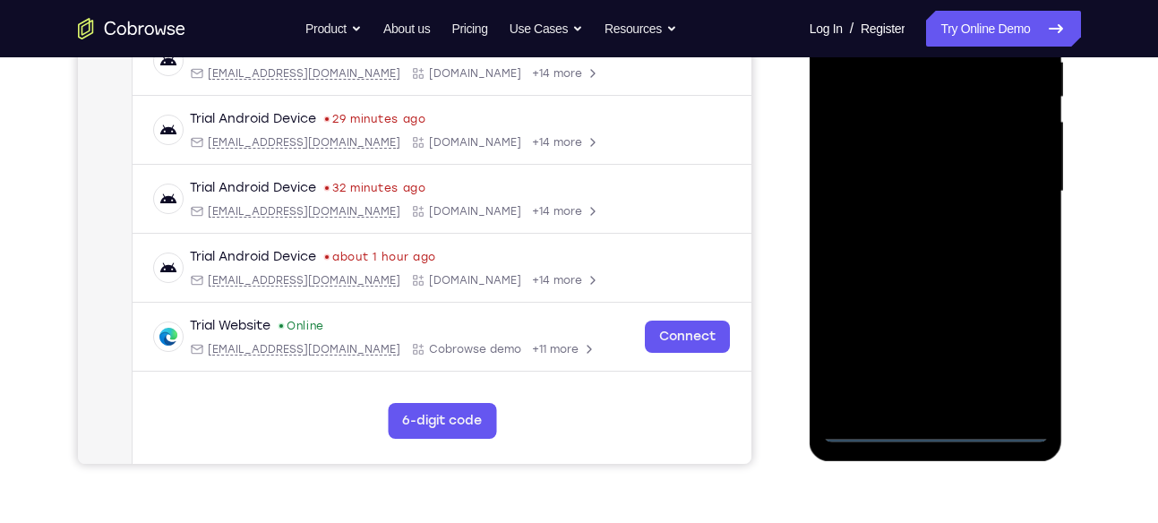
click at [1006, 366] on div at bounding box center [936, 192] width 226 height 502
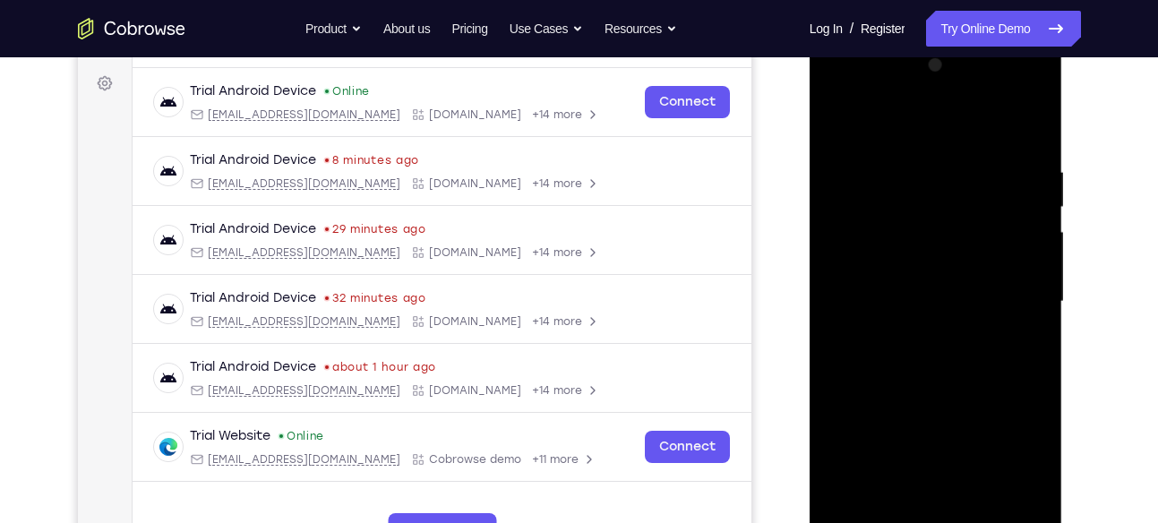
scroll to position [254, 0]
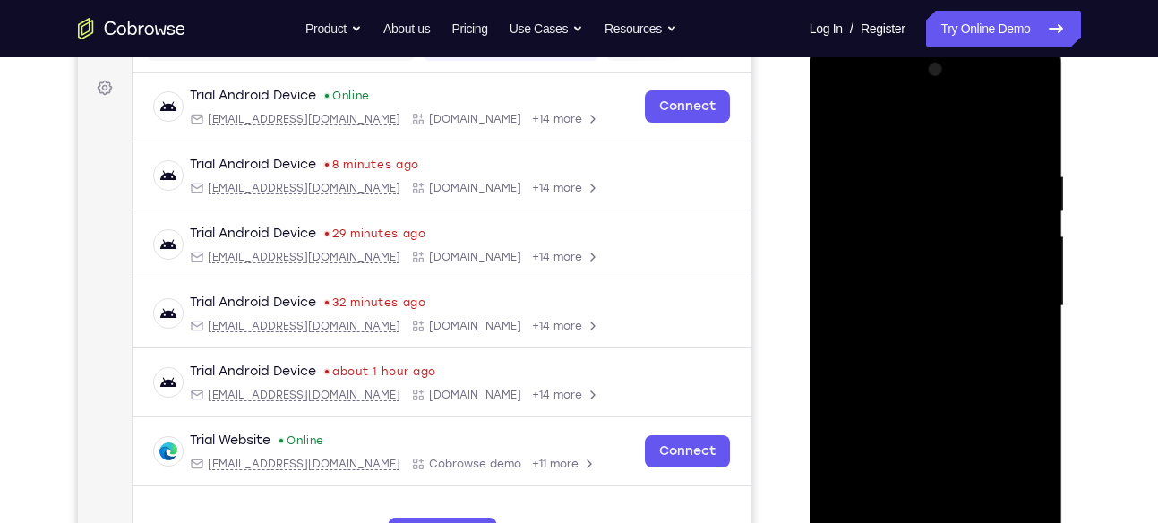
click at [929, 127] on div at bounding box center [936, 307] width 226 height 502
click at [1003, 286] on div at bounding box center [936, 307] width 226 height 502
click at [1005, 294] on div at bounding box center [936, 307] width 226 height 502
click at [912, 336] on div at bounding box center [936, 307] width 226 height 502
click at [943, 295] on div at bounding box center [936, 307] width 226 height 502
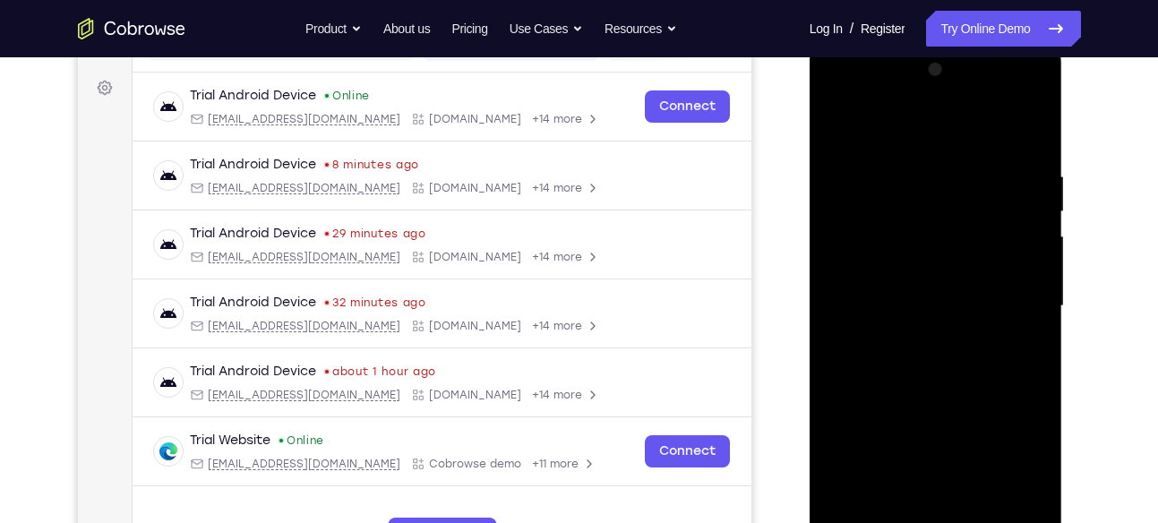
click at [933, 280] on div at bounding box center [936, 307] width 226 height 502
click at [907, 309] on div at bounding box center [936, 307] width 226 height 502
click at [902, 356] on div at bounding box center [936, 307] width 226 height 502
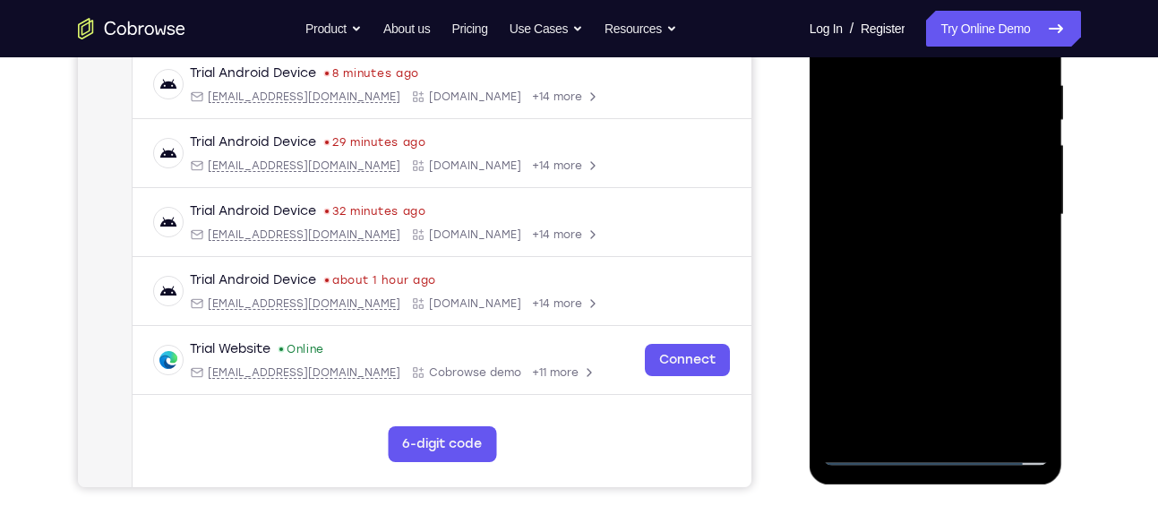
scroll to position [349, 0]
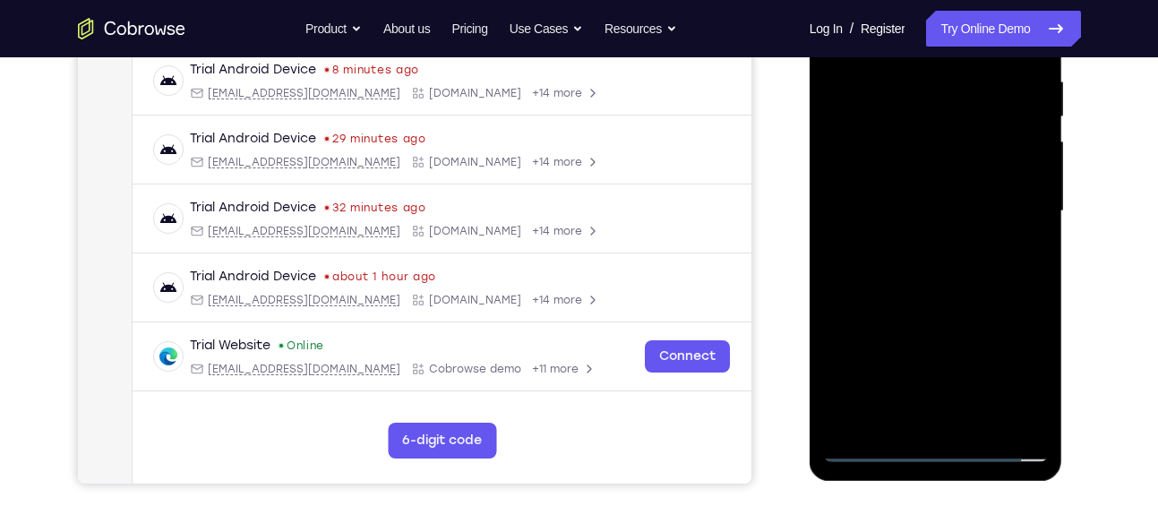
click at [982, 295] on div at bounding box center [936, 212] width 226 height 502
click at [969, 429] on div at bounding box center [936, 212] width 226 height 502
click at [957, 305] on div at bounding box center [936, 212] width 226 height 502
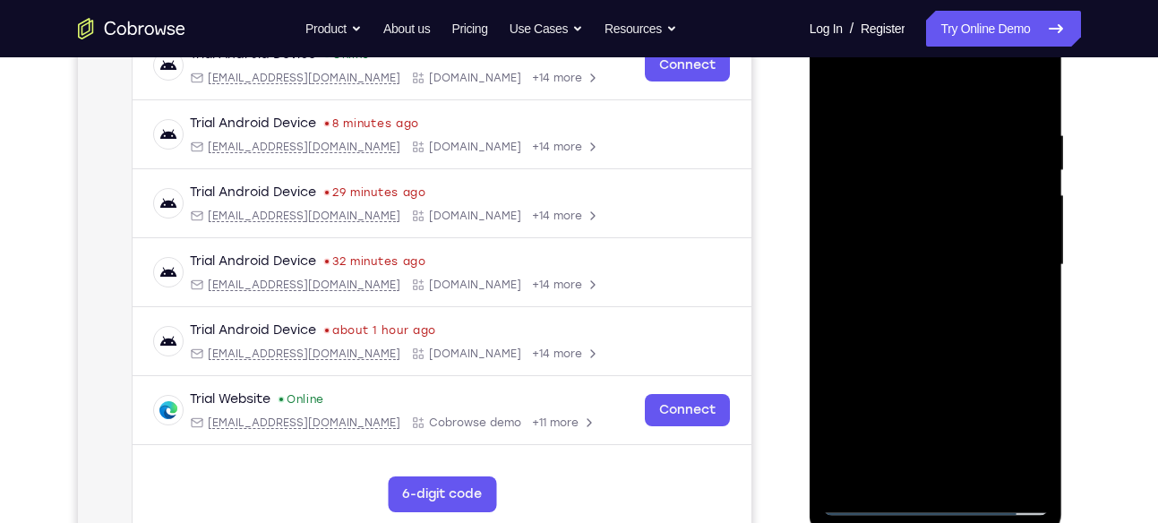
scroll to position [292, 0]
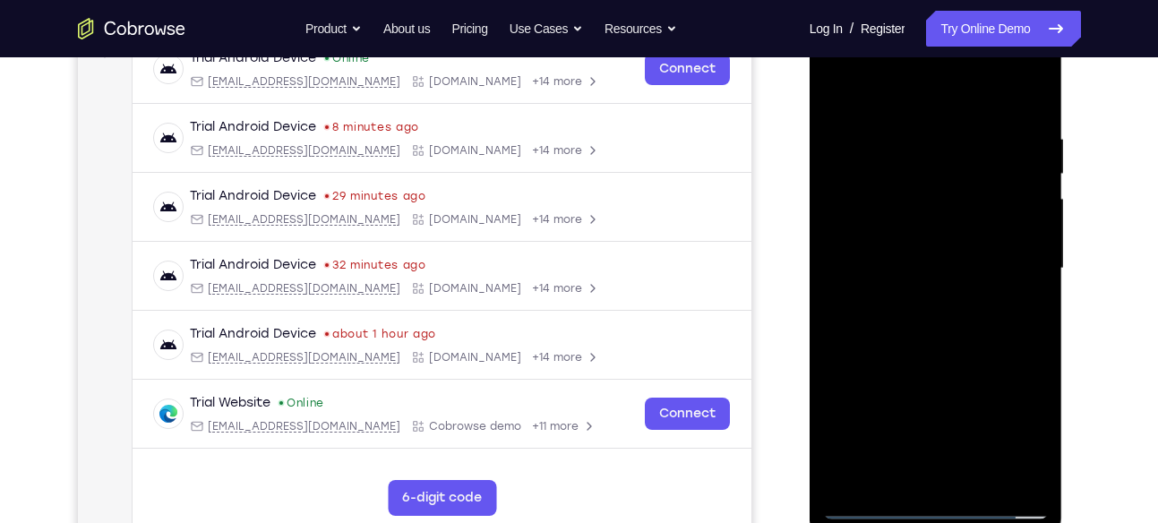
click at [831, 86] on div at bounding box center [936, 269] width 226 height 502
click at [905, 132] on div at bounding box center [936, 269] width 226 height 502
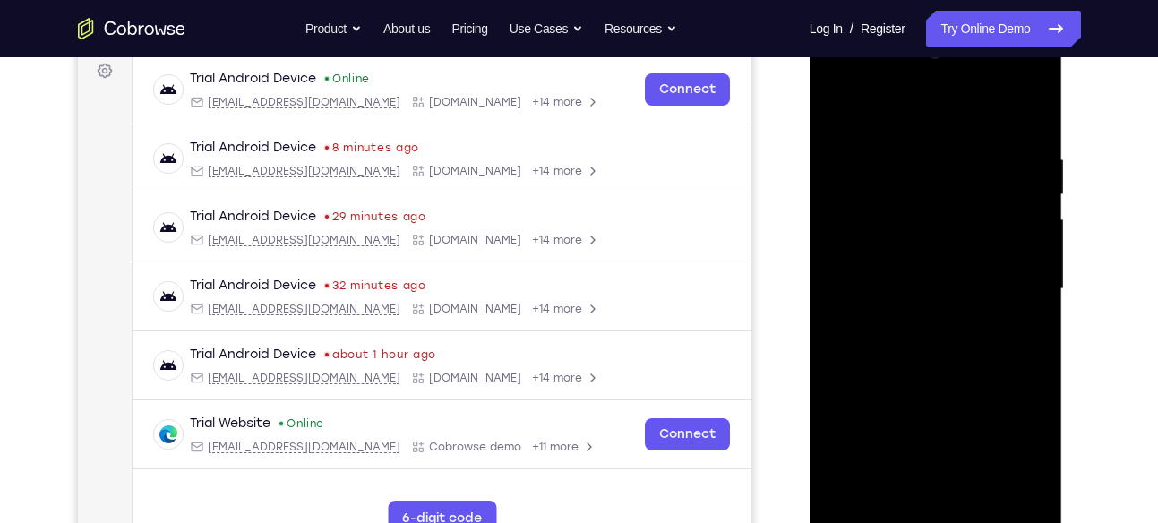
scroll to position [270, 0]
click at [876, 116] on div at bounding box center [936, 290] width 226 height 502
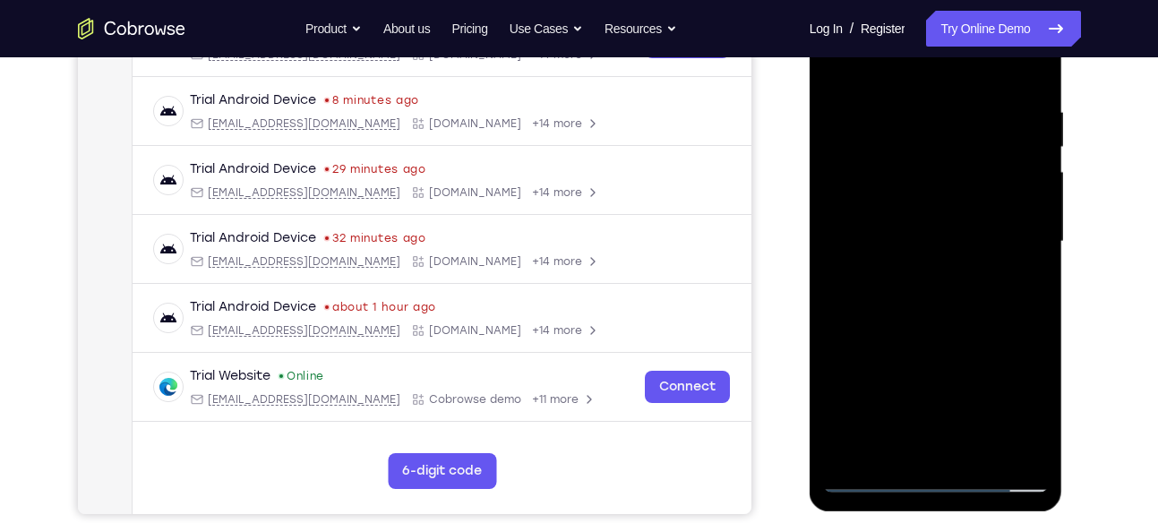
scroll to position [320, 0]
click at [853, 459] on div at bounding box center [936, 241] width 226 height 502
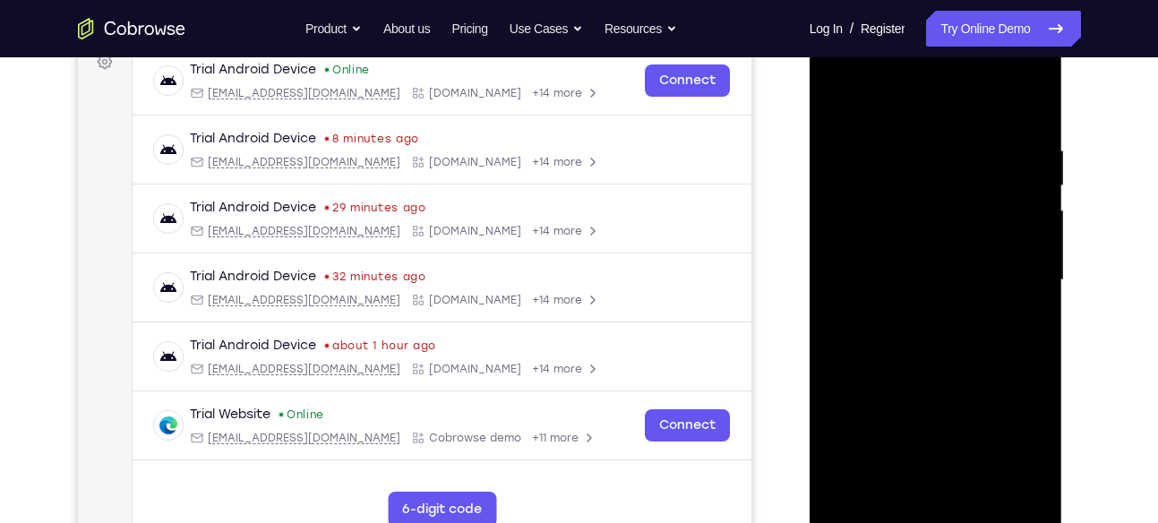
scroll to position [278, 0]
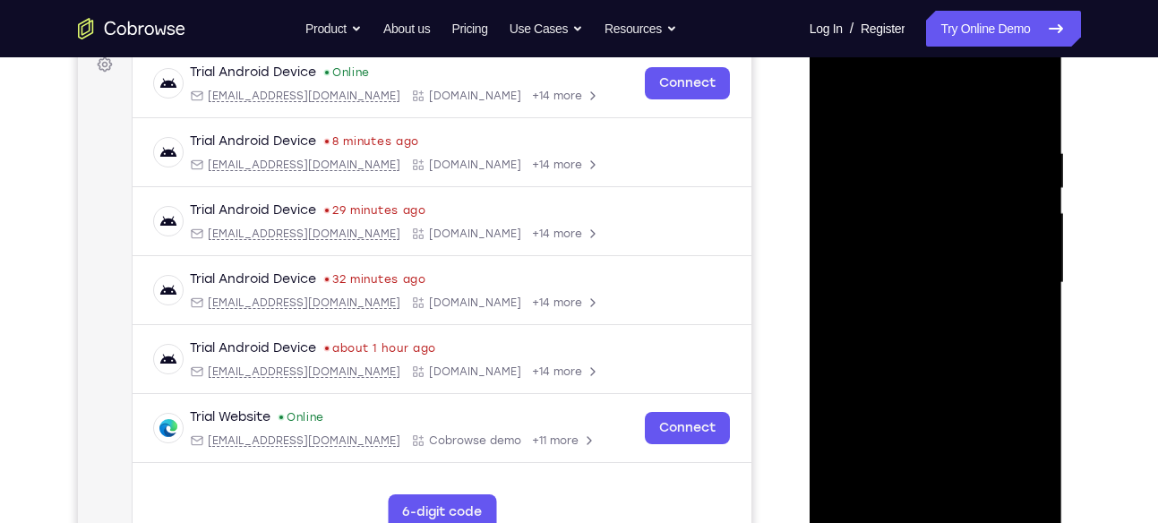
click at [1029, 106] on div at bounding box center [936, 283] width 226 height 502
click at [841, 102] on div at bounding box center [936, 283] width 226 height 502
click at [905, 141] on div at bounding box center [936, 283] width 226 height 502
click at [845, 116] on div at bounding box center [936, 283] width 226 height 502
click at [848, 114] on div at bounding box center [936, 283] width 226 height 502
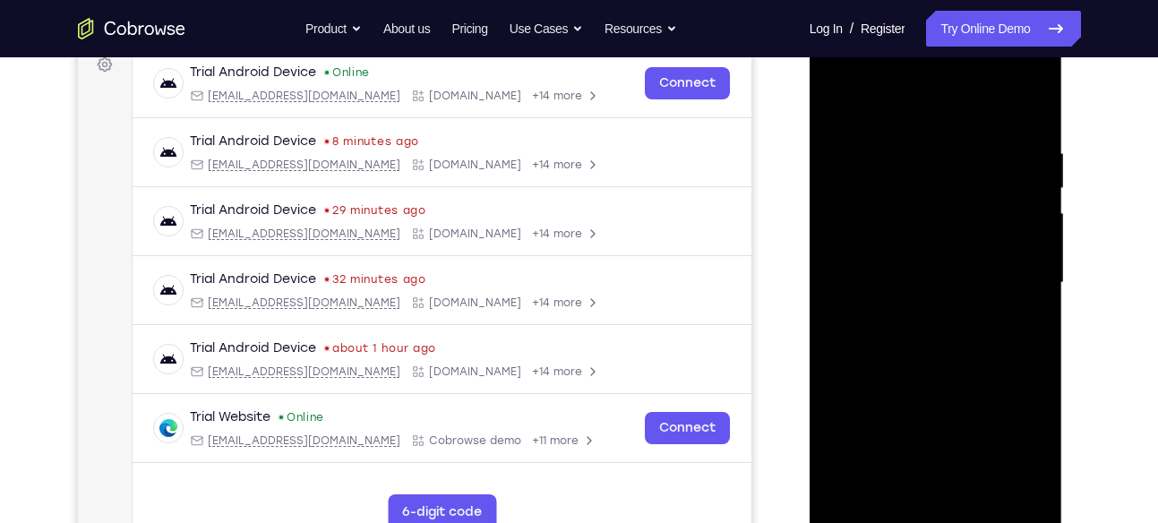
click at [1011, 322] on div at bounding box center [936, 283] width 226 height 502
click at [840, 99] on div at bounding box center [936, 283] width 226 height 502
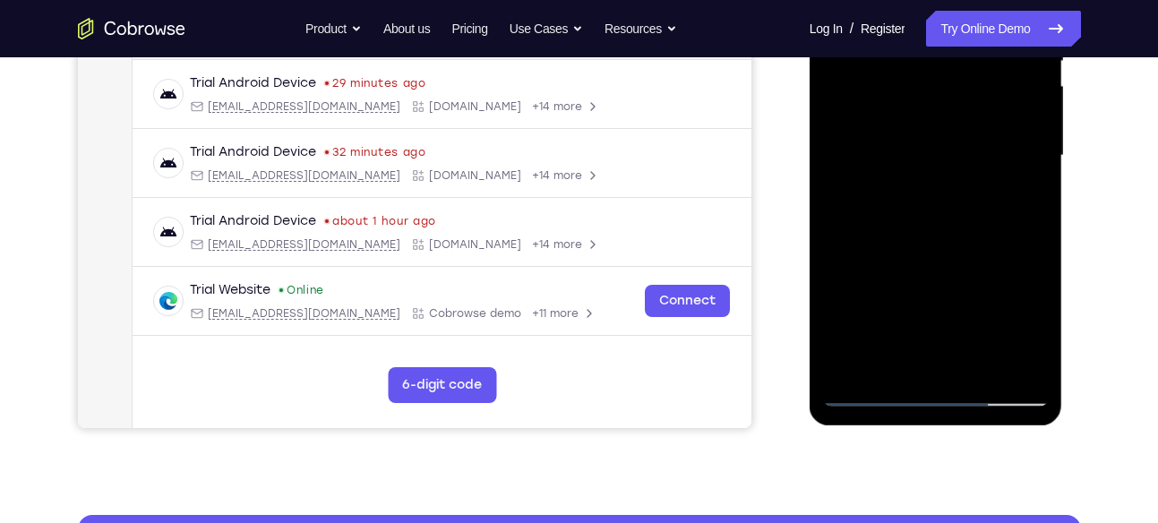
scroll to position [407, 0]
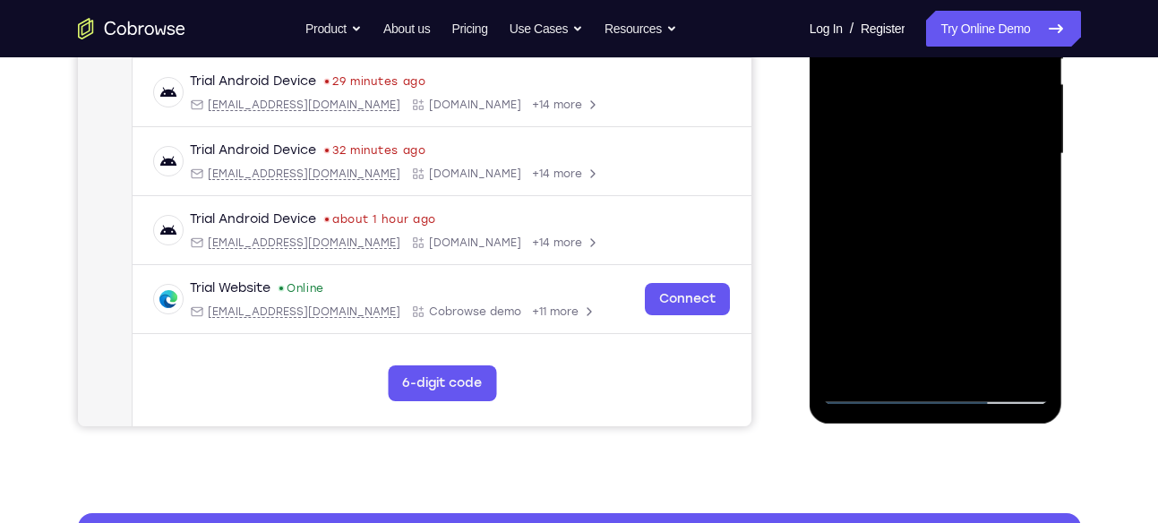
click at [851, 358] on div at bounding box center [936, 154] width 226 height 502
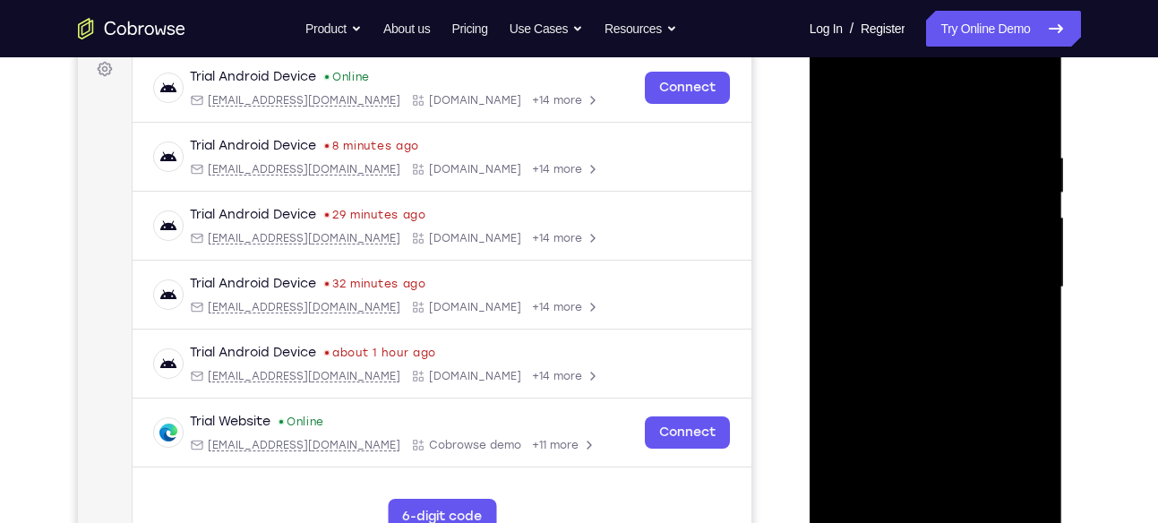
scroll to position [272, 0]
click at [1027, 85] on div at bounding box center [936, 289] width 226 height 502
drag, startPoint x: 947, startPoint y: 373, endPoint x: 954, endPoint y: 266, distance: 107.7
click at [954, 266] on div at bounding box center [936, 289] width 226 height 502
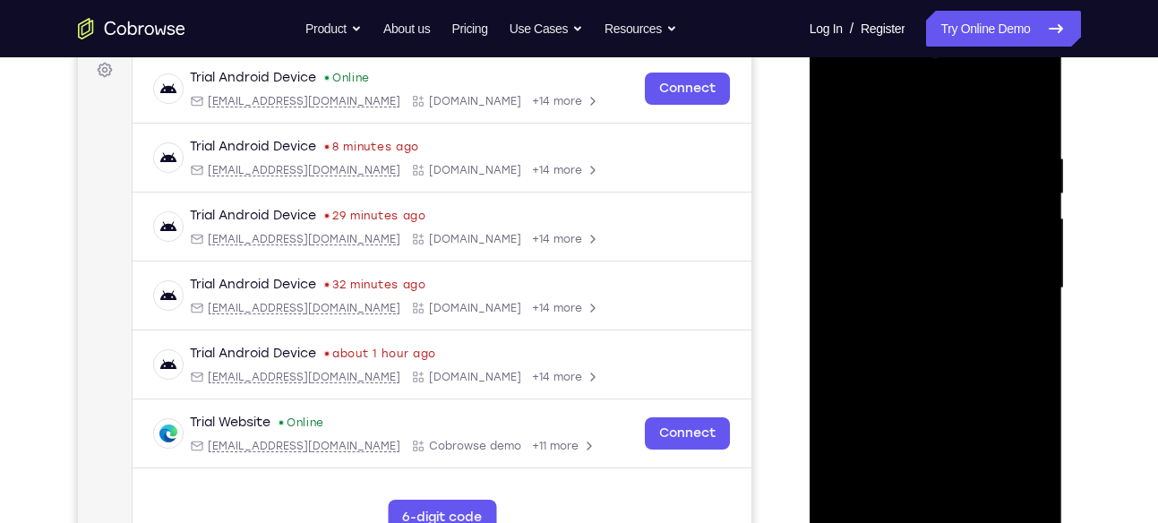
click at [1037, 224] on div at bounding box center [936, 289] width 226 height 502
drag, startPoint x: 900, startPoint y: 424, endPoint x: 919, endPoint y: 196, distance: 229.1
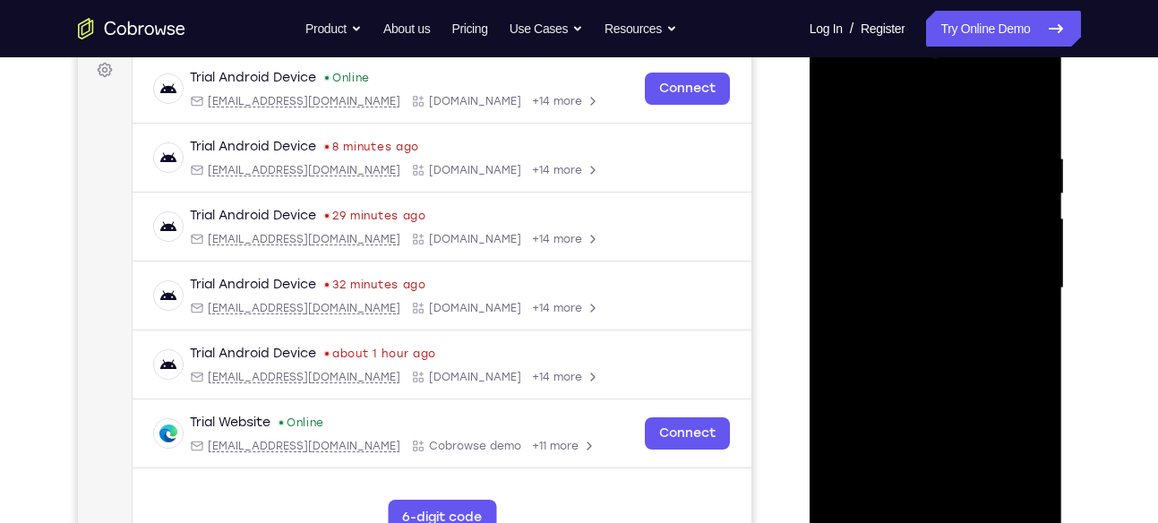
click at [919, 196] on div at bounding box center [936, 289] width 226 height 502
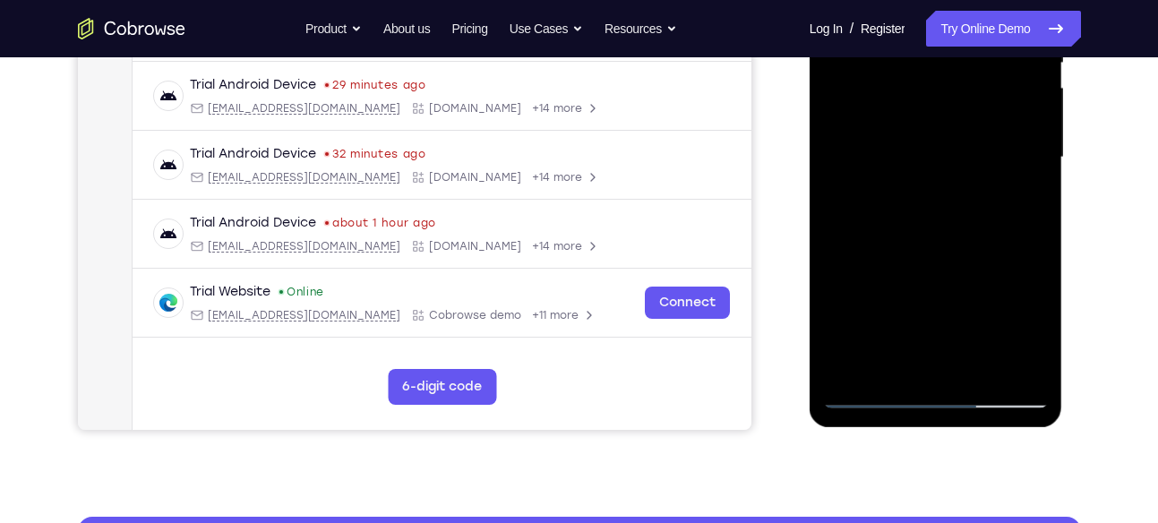
scroll to position [404, 0]
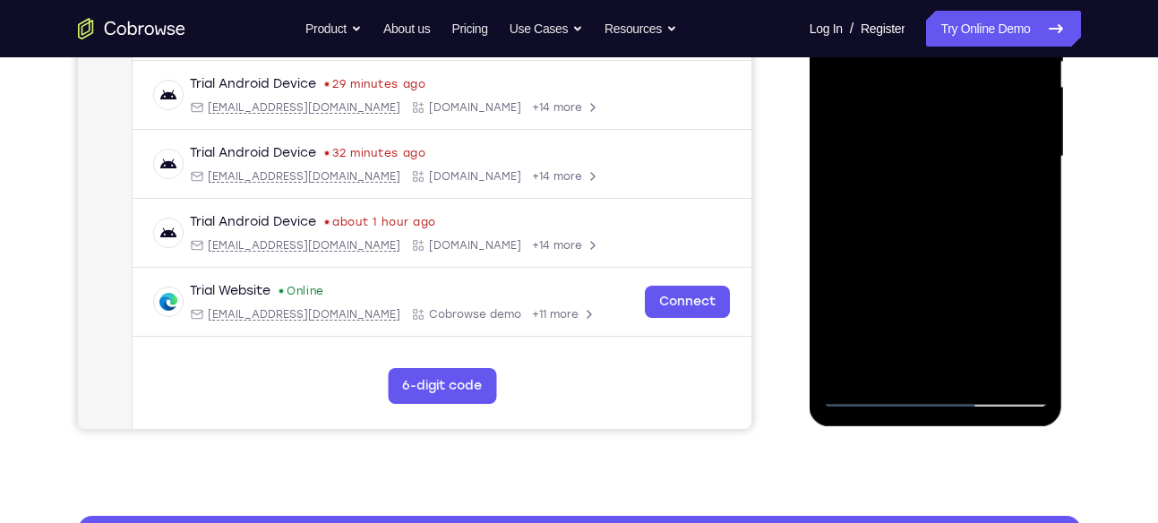
drag, startPoint x: 903, startPoint y: 276, endPoint x: 902, endPoint y: 86, distance: 189.9
click at [902, 86] on div at bounding box center [936, 157] width 226 height 502
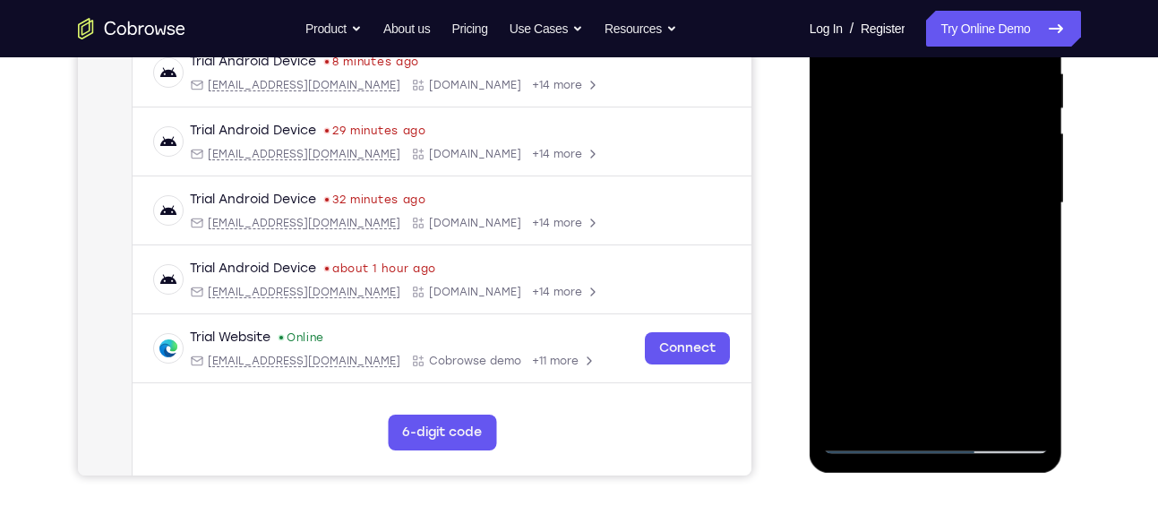
scroll to position [356, 0]
drag, startPoint x: 978, startPoint y: 159, endPoint x: 973, endPoint y: 272, distance: 113.9
click at [973, 272] on div at bounding box center [936, 204] width 226 height 502
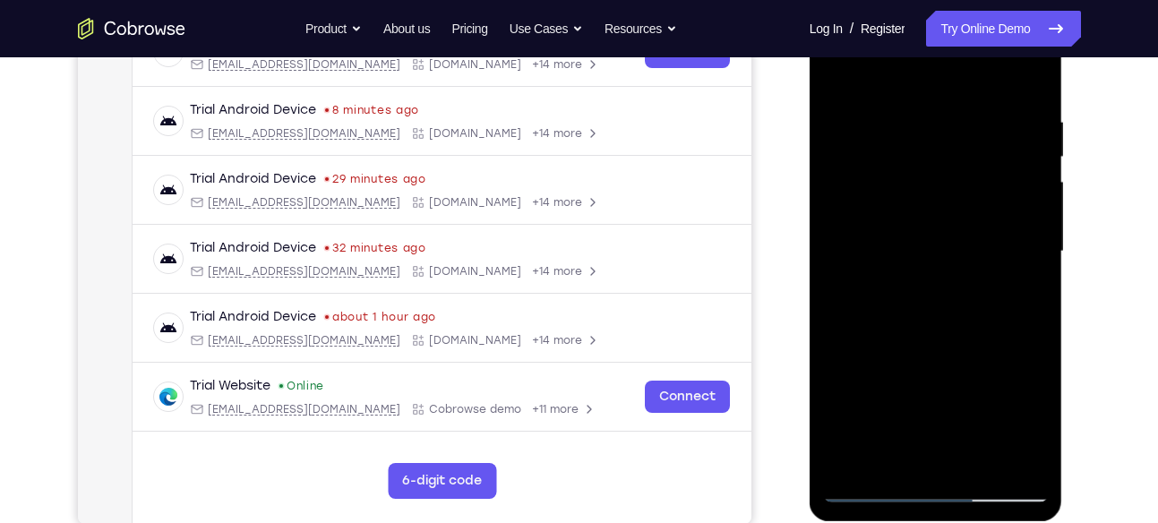
scroll to position [307, 0]
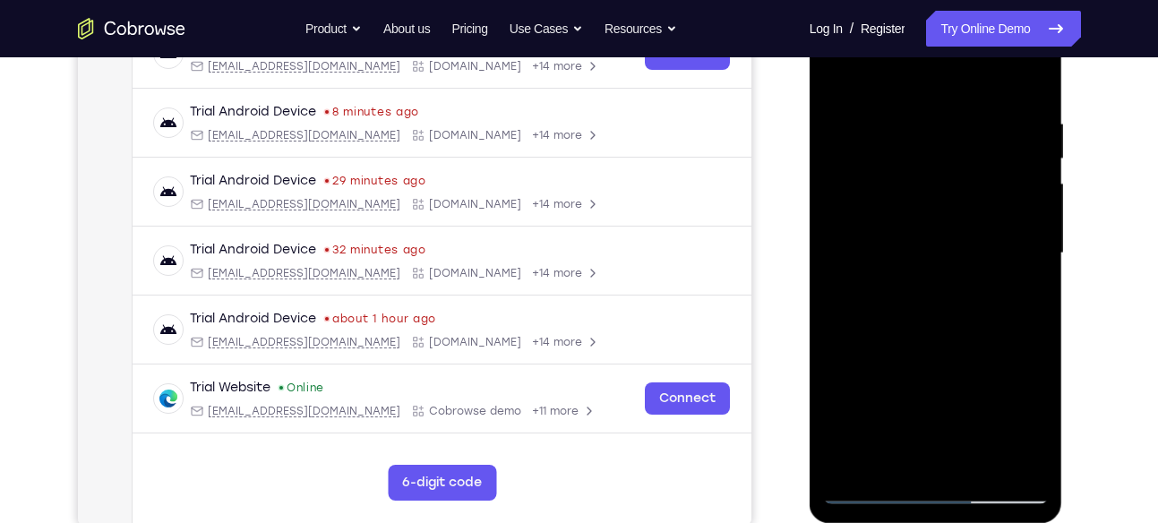
click at [1018, 260] on div at bounding box center [936, 254] width 226 height 502
click at [1030, 260] on div at bounding box center [936, 254] width 226 height 502
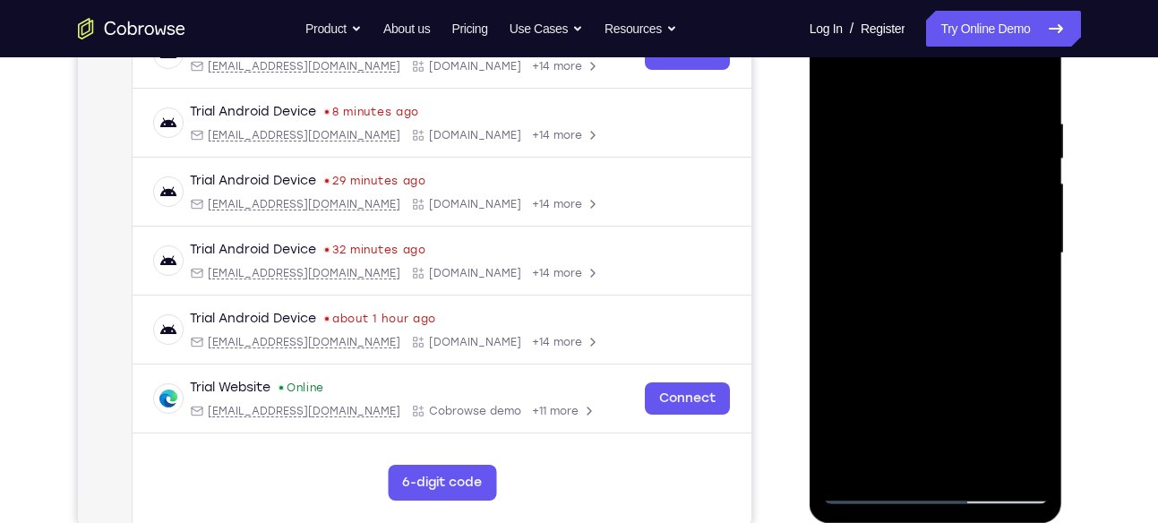
click at [1030, 260] on div at bounding box center [936, 254] width 226 height 502
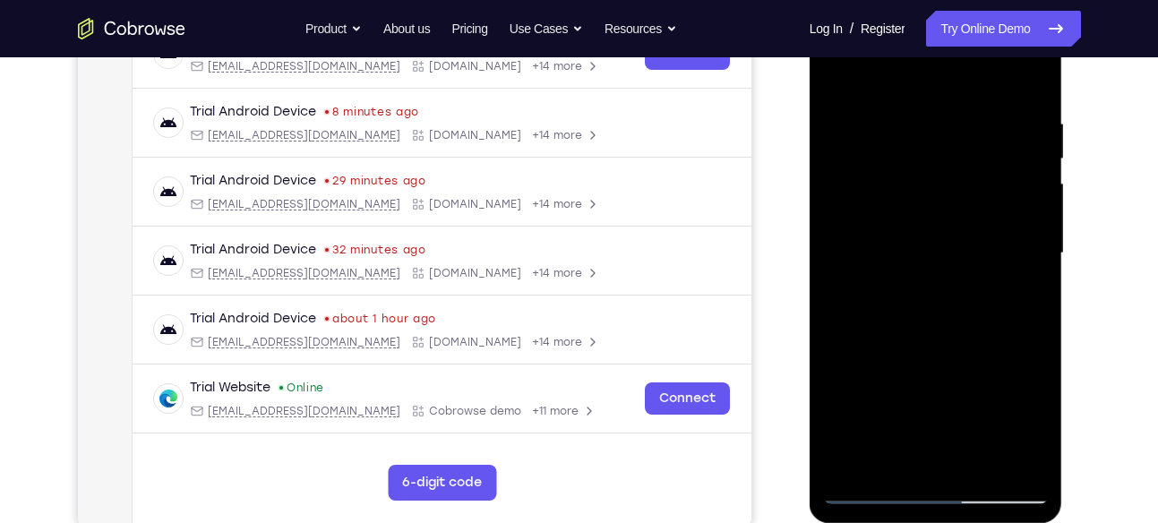
drag, startPoint x: 957, startPoint y: 349, endPoint x: 959, endPoint y: 150, distance: 198.8
click at [959, 150] on div at bounding box center [936, 254] width 226 height 502
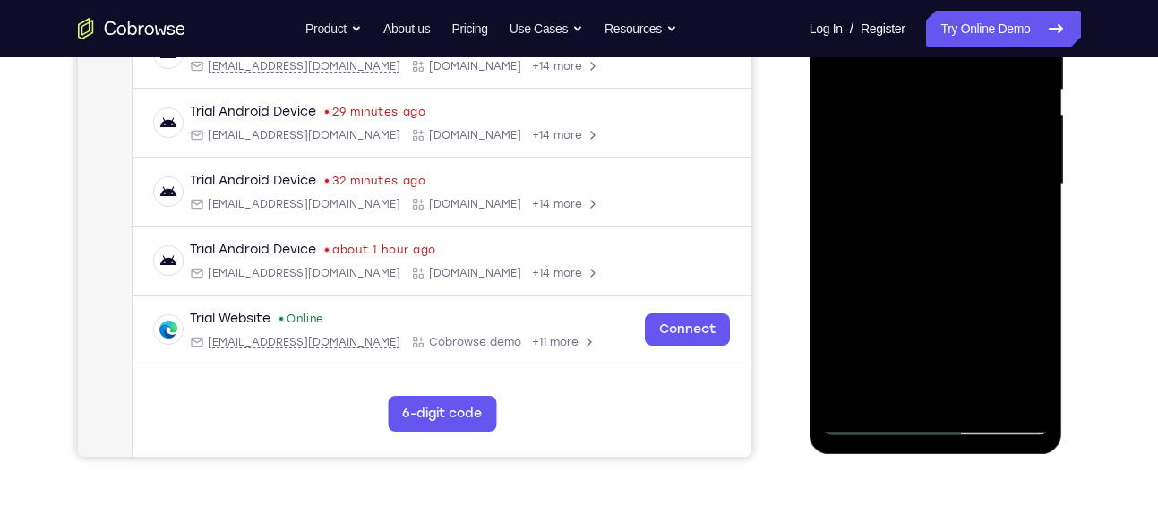
scroll to position [377, 0]
drag, startPoint x: 936, startPoint y: 352, endPoint x: 956, endPoint y: 166, distance: 187.4
click at [956, 166] on div at bounding box center [936, 184] width 226 height 502
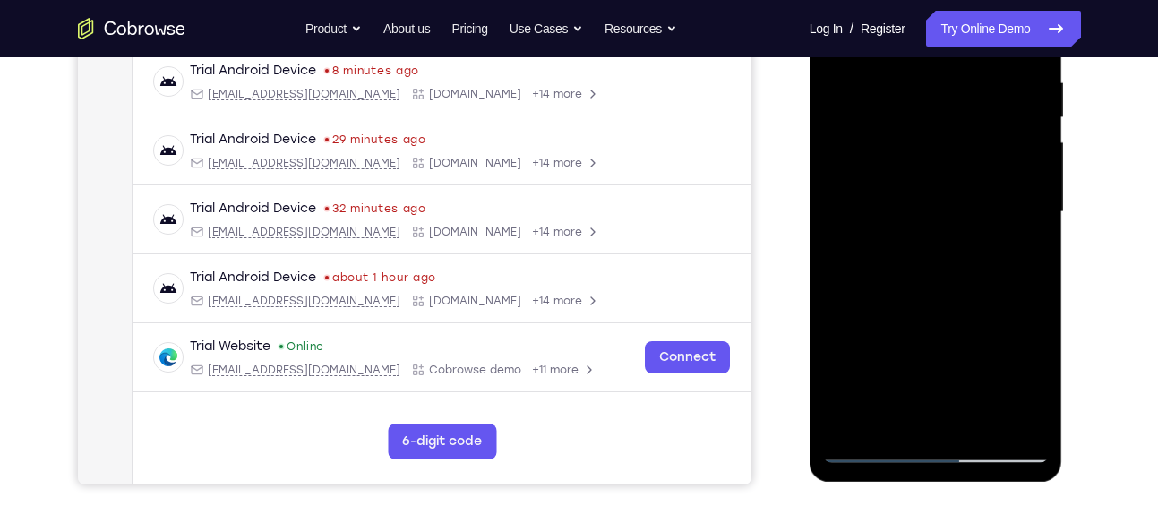
scroll to position [345, 0]
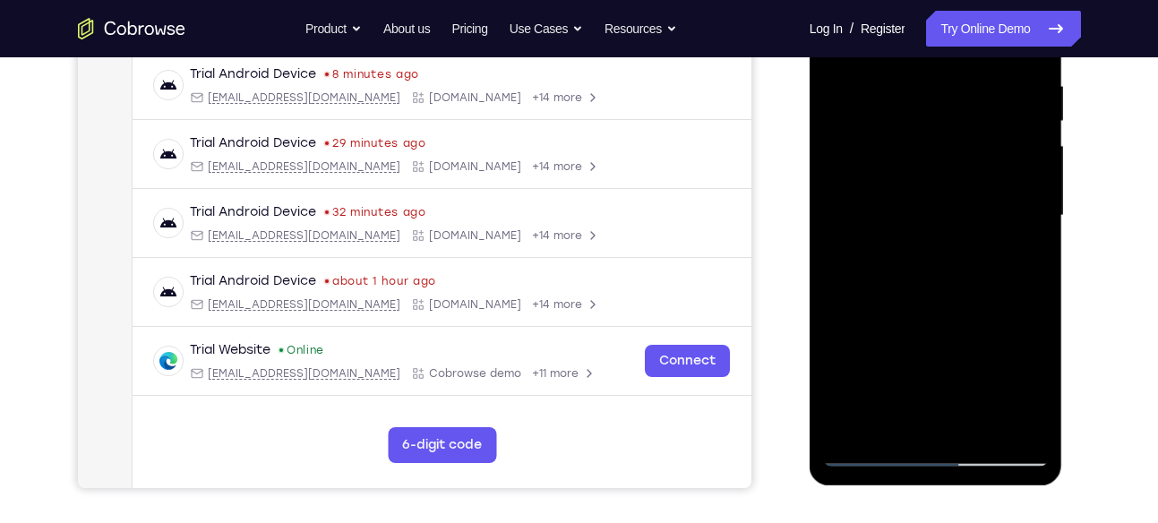
drag, startPoint x: 929, startPoint y: 342, endPoint x: 944, endPoint y: 168, distance: 174.4
click at [944, 168] on div at bounding box center [936, 216] width 226 height 502
drag, startPoint x: 908, startPoint y: 387, endPoint x: 936, endPoint y: 167, distance: 222.0
click at [936, 167] on div at bounding box center [936, 216] width 226 height 502
drag, startPoint x: 936, startPoint y: 167, endPoint x: 929, endPoint y: 378, distance: 211.5
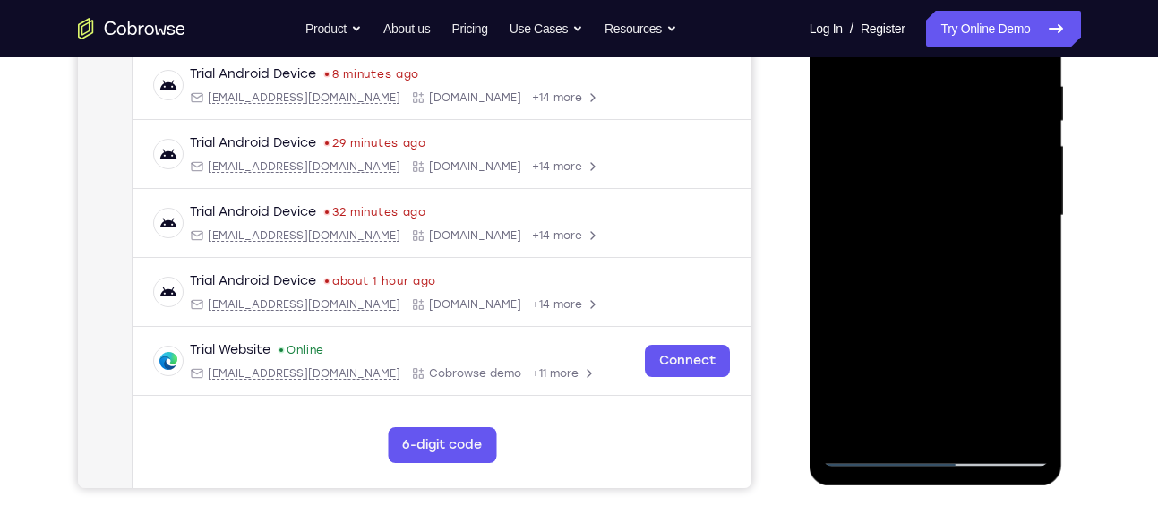
click at [929, 378] on div at bounding box center [936, 216] width 226 height 502
drag, startPoint x: 939, startPoint y: 326, endPoint x: 956, endPoint y: 175, distance: 152.3
click at [956, 175] on div at bounding box center [936, 216] width 226 height 502
click at [1036, 302] on div at bounding box center [936, 216] width 226 height 502
drag, startPoint x: 977, startPoint y: 344, endPoint x: 985, endPoint y: 269, distance: 75.7
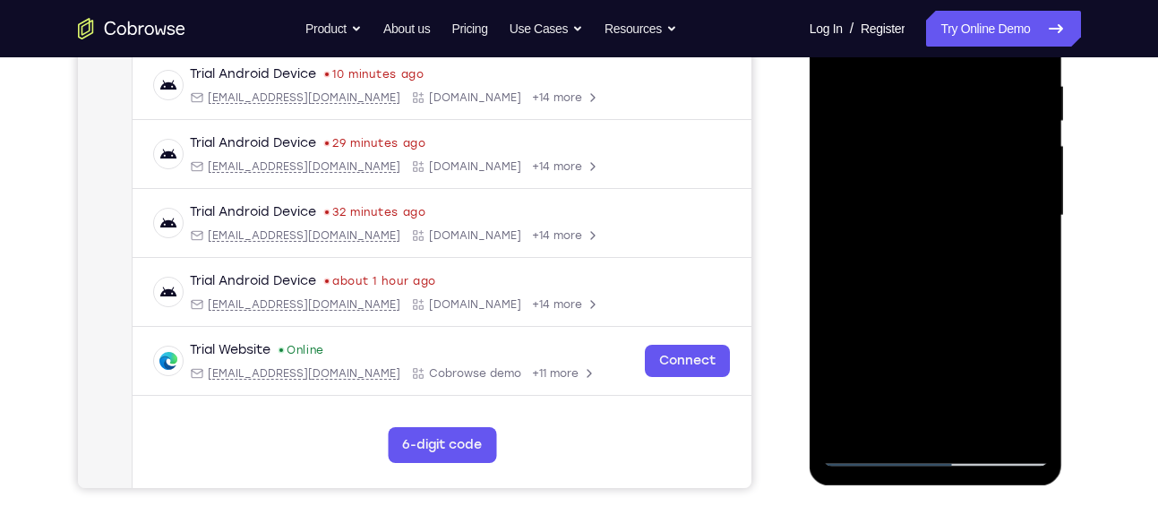
click at [985, 269] on div at bounding box center [936, 216] width 226 height 502
click at [1041, 236] on div at bounding box center [936, 216] width 226 height 502
click at [1041, 237] on div at bounding box center [936, 216] width 226 height 502
click at [827, 236] on div at bounding box center [936, 216] width 226 height 502
click at [1039, 240] on div at bounding box center [936, 216] width 226 height 502
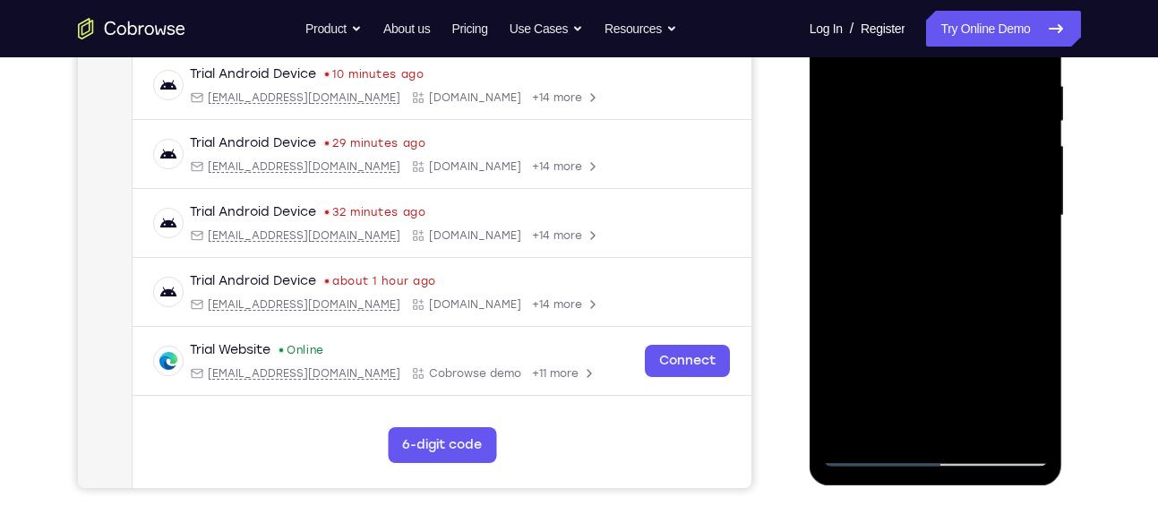
click at [1039, 240] on div at bounding box center [936, 216] width 226 height 502
drag, startPoint x: 966, startPoint y: 327, endPoint x: 971, endPoint y: 150, distance: 177.4
click at [971, 150] on div at bounding box center [936, 216] width 226 height 502
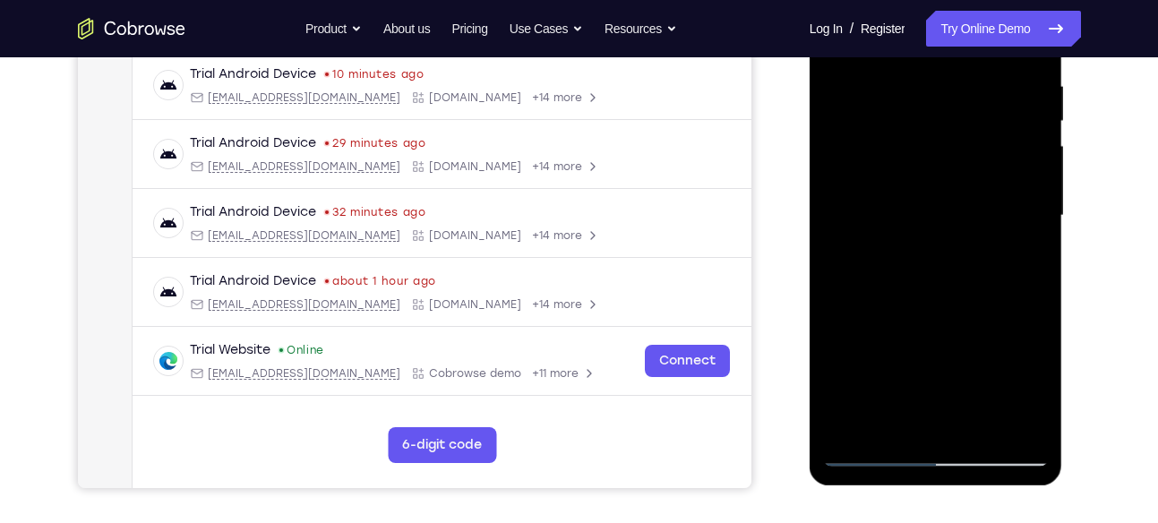
drag, startPoint x: 910, startPoint y: 342, endPoint x: 911, endPoint y: 172, distance: 170.2
click at [911, 172] on div at bounding box center [936, 216] width 226 height 502
click at [1034, 252] on div at bounding box center [936, 216] width 226 height 502
click at [1034, 260] on div at bounding box center [936, 216] width 226 height 502
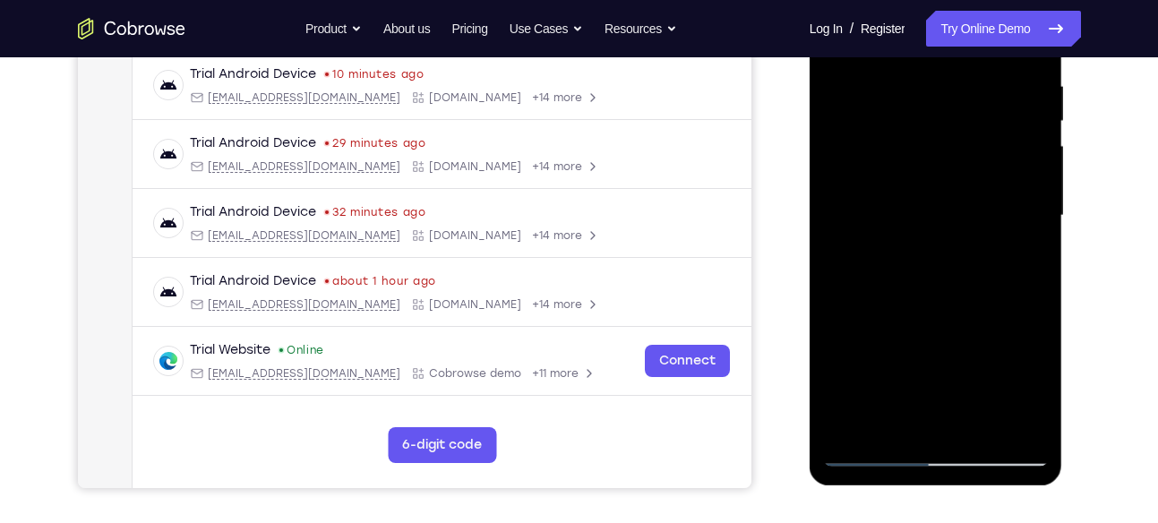
click at [1034, 260] on div at bounding box center [936, 216] width 226 height 502
drag, startPoint x: 954, startPoint y: 336, endPoint x: 952, endPoint y: 165, distance: 171.1
click at [952, 165] on div at bounding box center [936, 216] width 226 height 502
drag, startPoint x: 930, startPoint y: 330, endPoint x: 936, endPoint y: 169, distance: 161.3
click at [936, 169] on div at bounding box center [936, 216] width 226 height 502
